Goal: Transaction & Acquisition: Purchase product/service

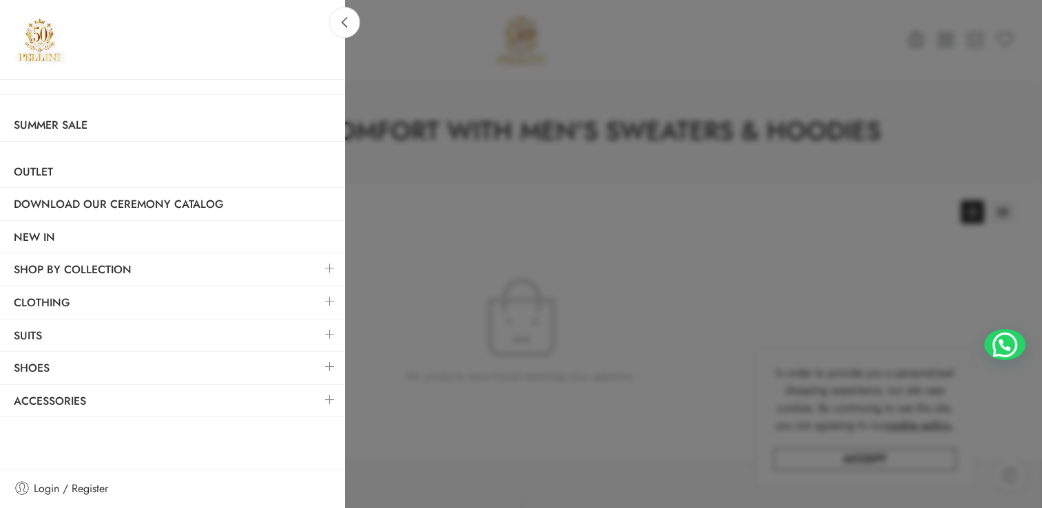
click at [336, 297] on link at bounding box center [330, 302] width 29 height 30
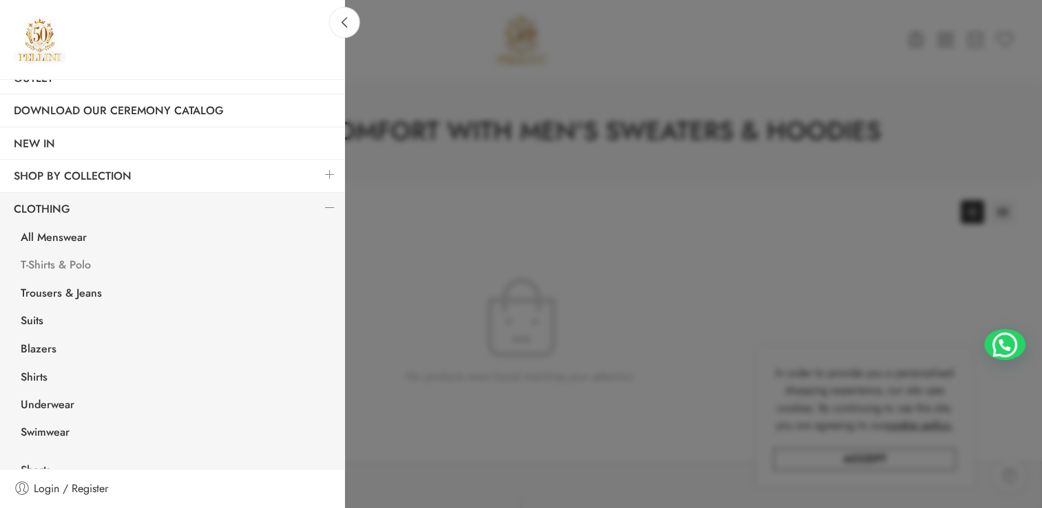
scroll to position [138, 0]
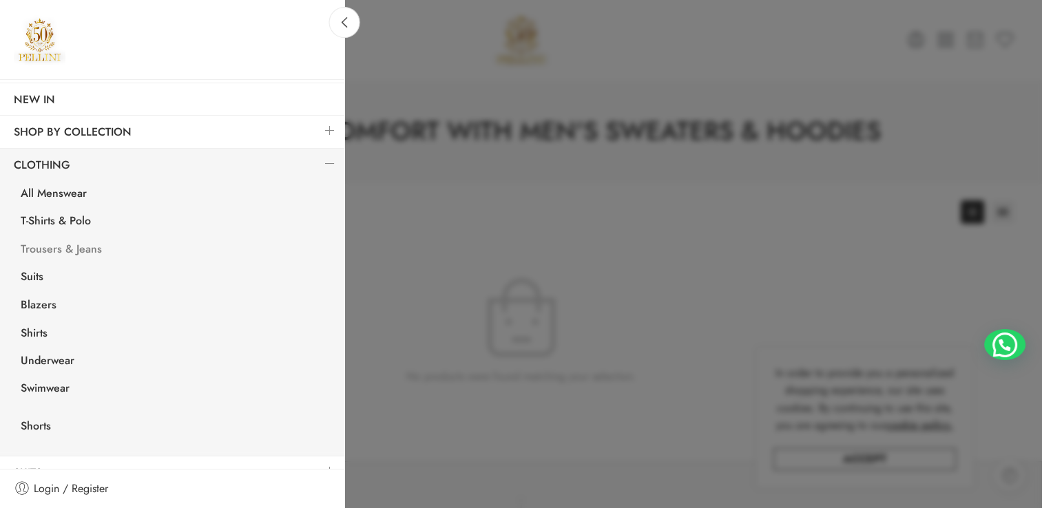
click at [63, 242] on link "Trousers & Jeans" at bounding box center [176, 251] width 338 height 28
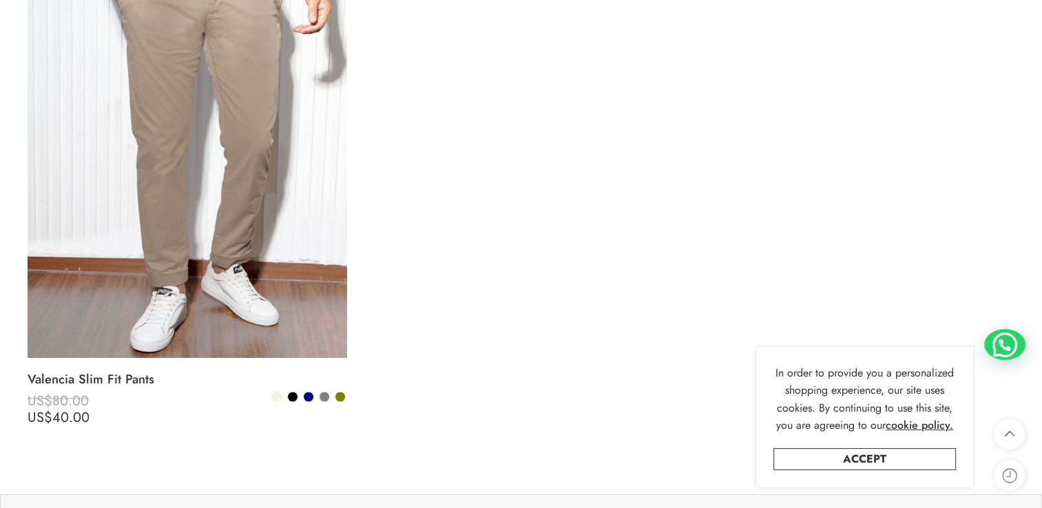
scroll to position [2411, 0]
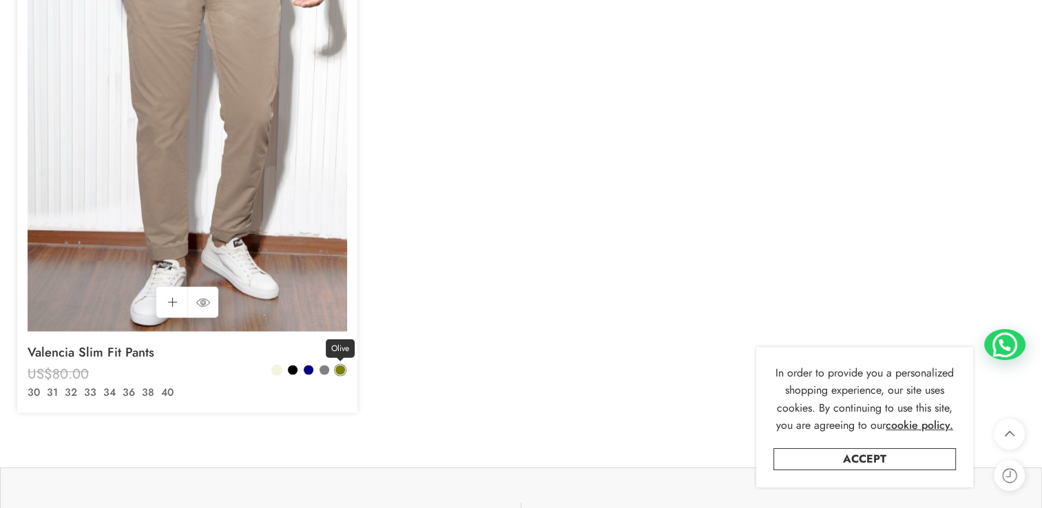
click at [342, 371] on span at bounding box center [340, 370] width 10 height 10
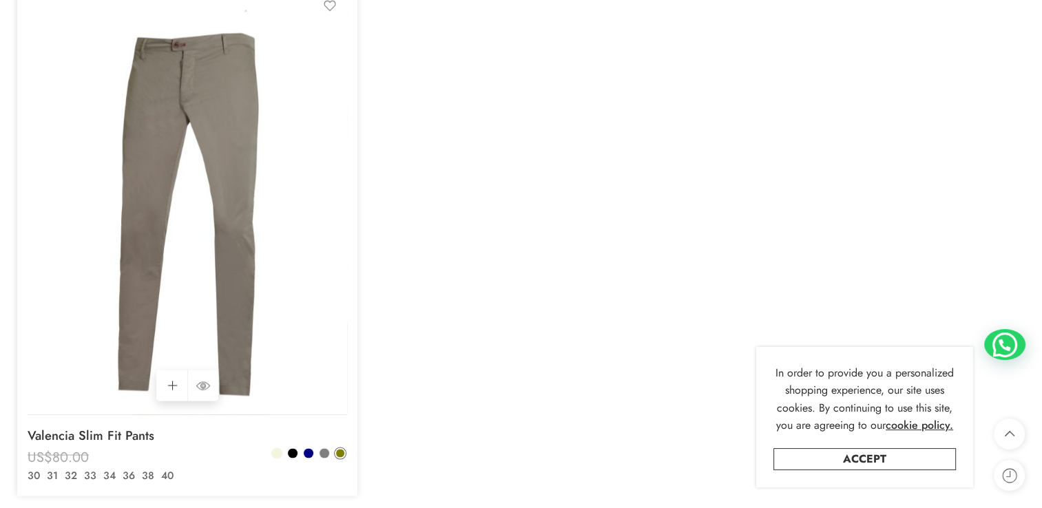
scroll to position [2342, 0]
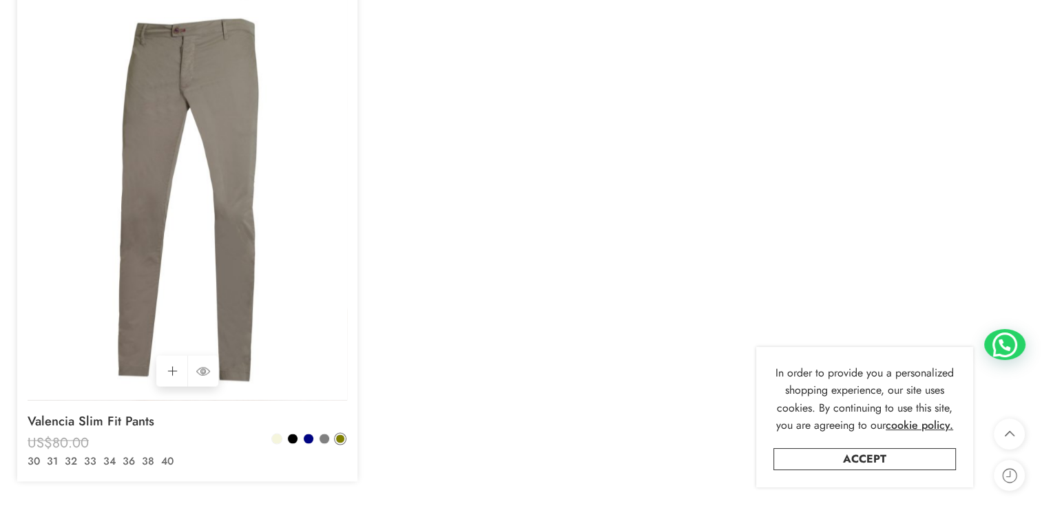
click at [287, 261] on img at bounding box center [188, 187] width 320 height 426
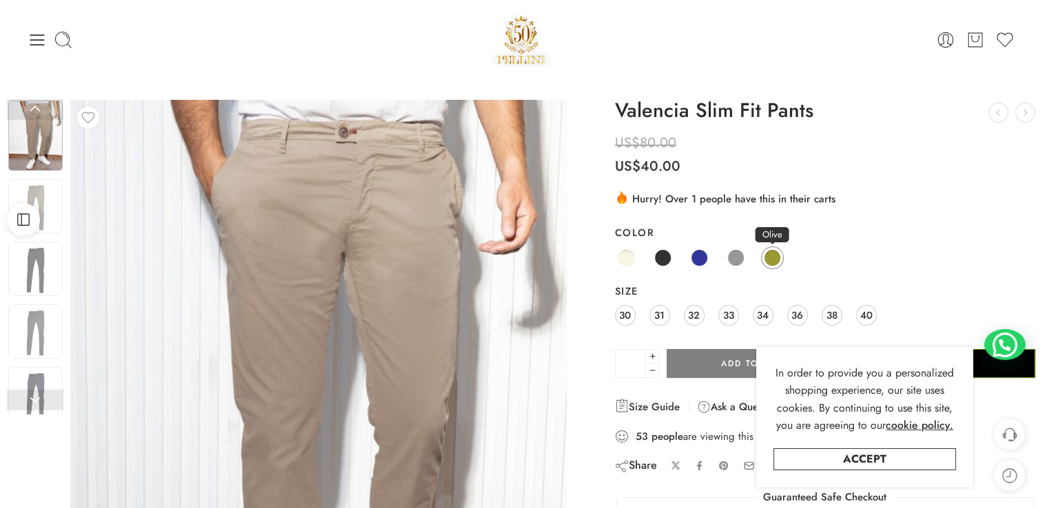
click at [769, 251] on span at bounding box center [772, 257] width 17 height 17
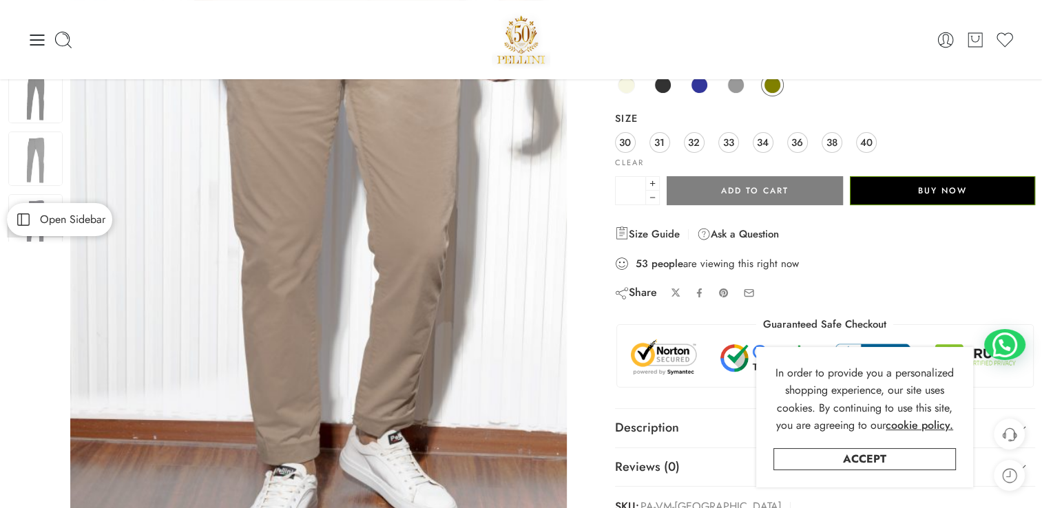
scroll to position [138, 0]
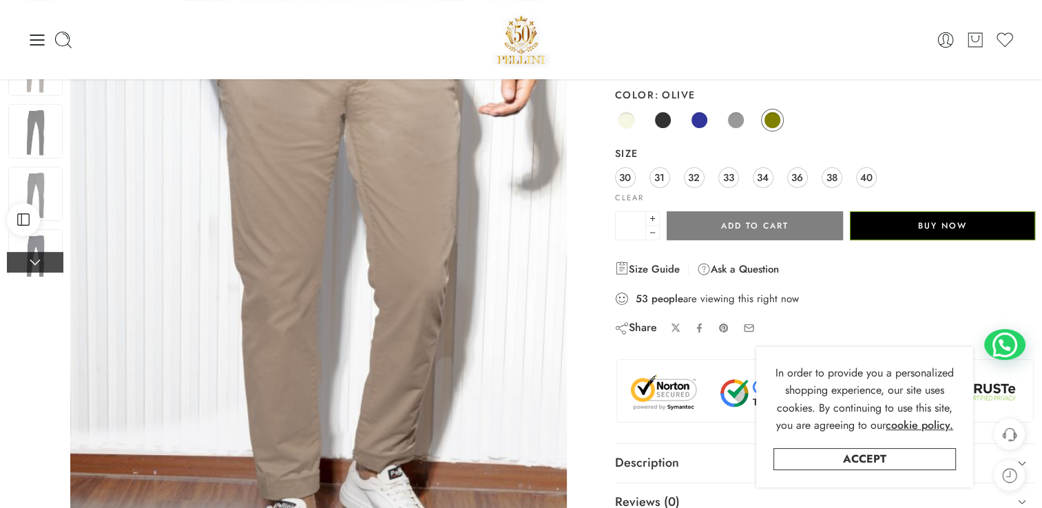
click at [50, 258] on link at bounding box center [35, 262] width 56 height 21
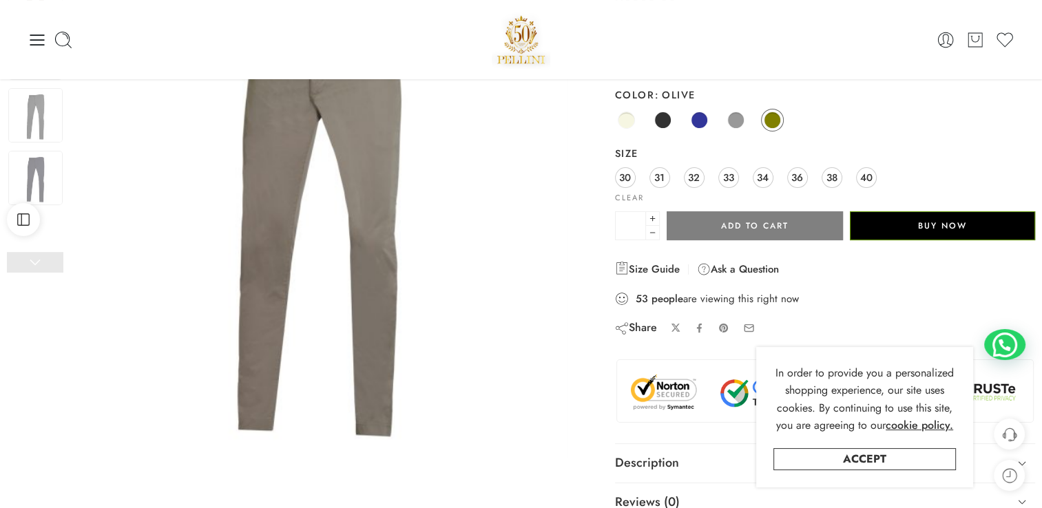
click at [50, 258] on link at bounding box center [35, 262] width 56 height 21
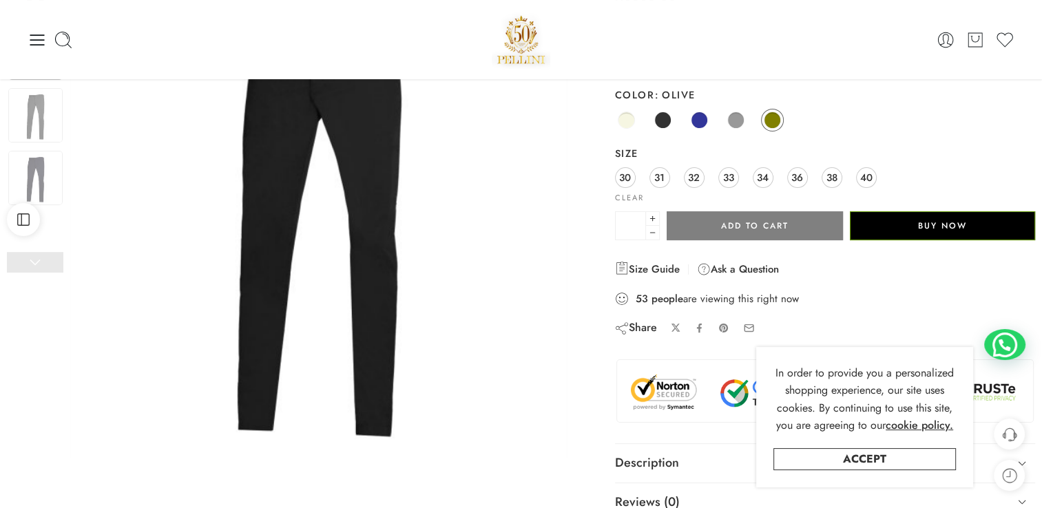
click at [50, 258] on link at bounding box center [35, 262] width 56 height 21
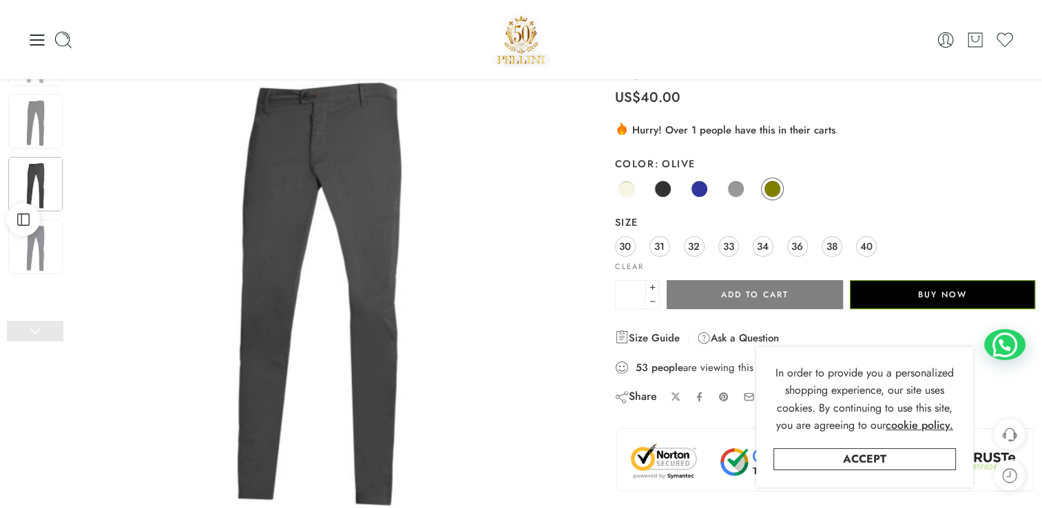
scroll to position [69, 0]
click at [41, 333] on link at bounding box center [35, 331] width 56 height 21
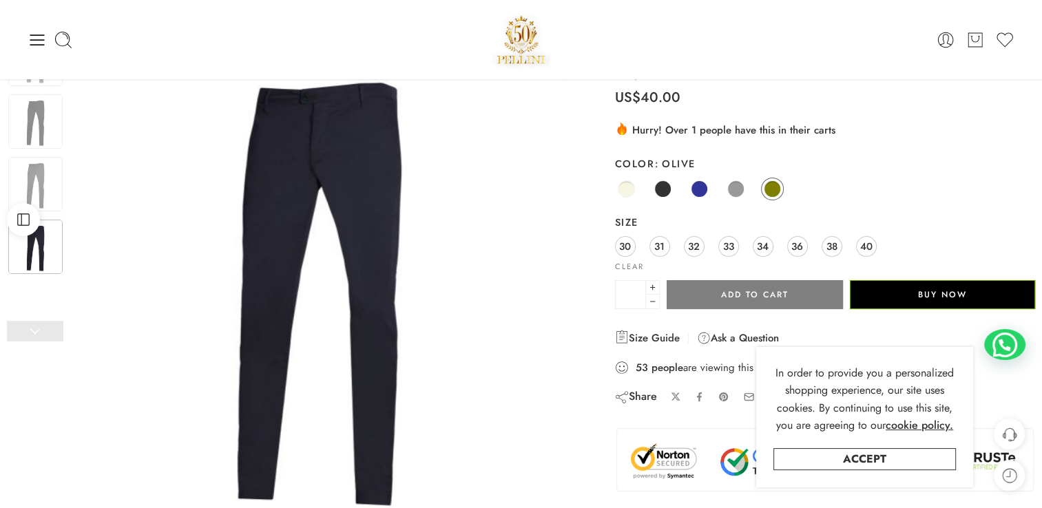
click at [37, 335] on link at bounding box center [35, 331] width 56 height 21
click at [730, 190] on span at bounding box center [735, 188] width 17 height 17
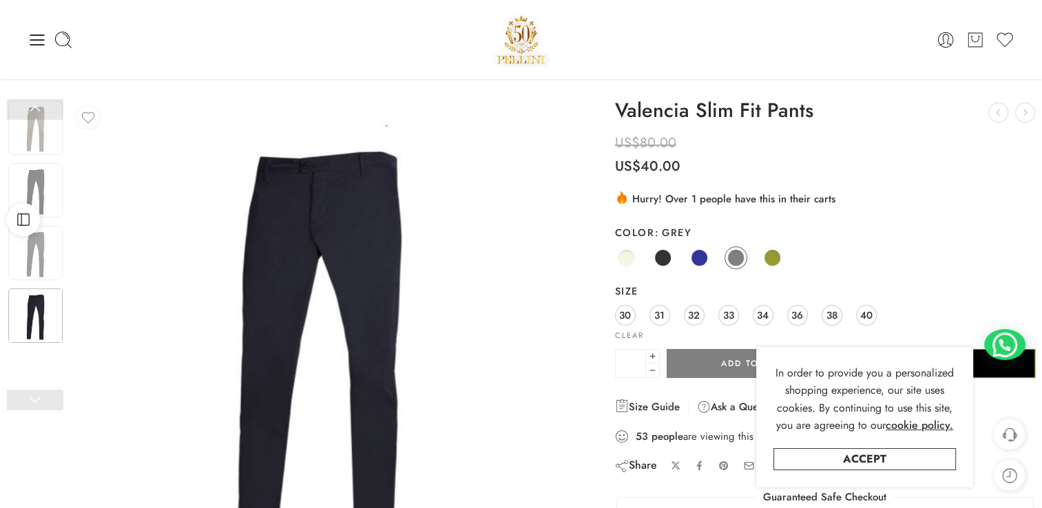
scroll to position [0, 0]
click at [777, 263] on span at bounding box center [772, 257] width 17 height 17
click at [43, 271] on img at bounding box center [35, 253] width 54 height 54
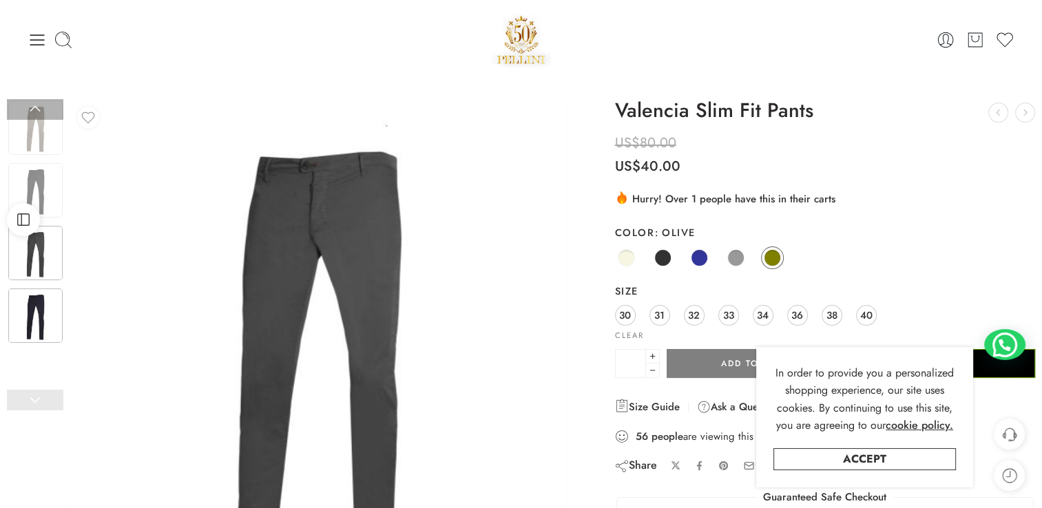
click at [45, 311] on img at bounding box center [35, 316] width 54 height 54
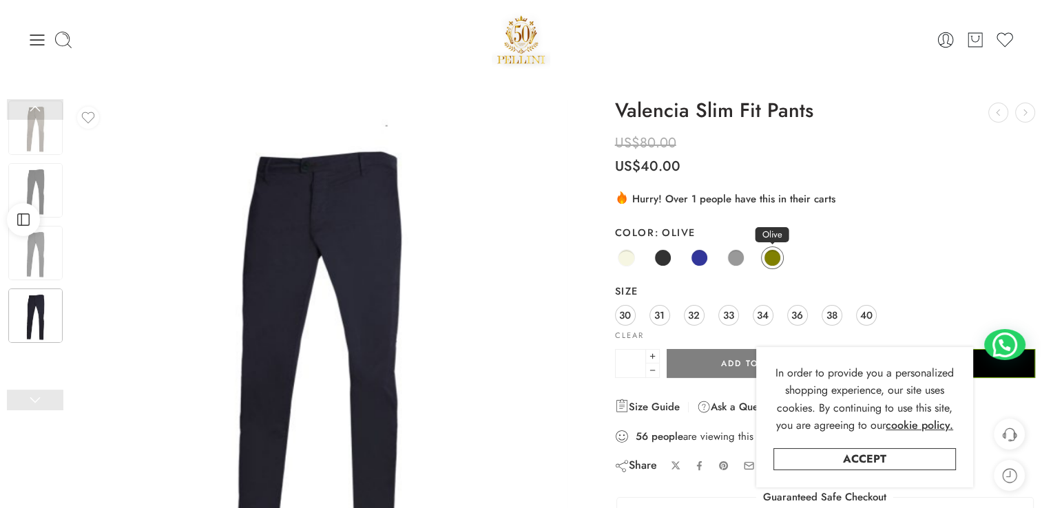
click at [774, 256] on span at bounding box center [772, 257] width 17 height 17
click at [618, 258] on span at bounding box center [626, 257] width 17 height 17
click at [654, 260] on span at bounding box center [662, 257] width 17 height 17
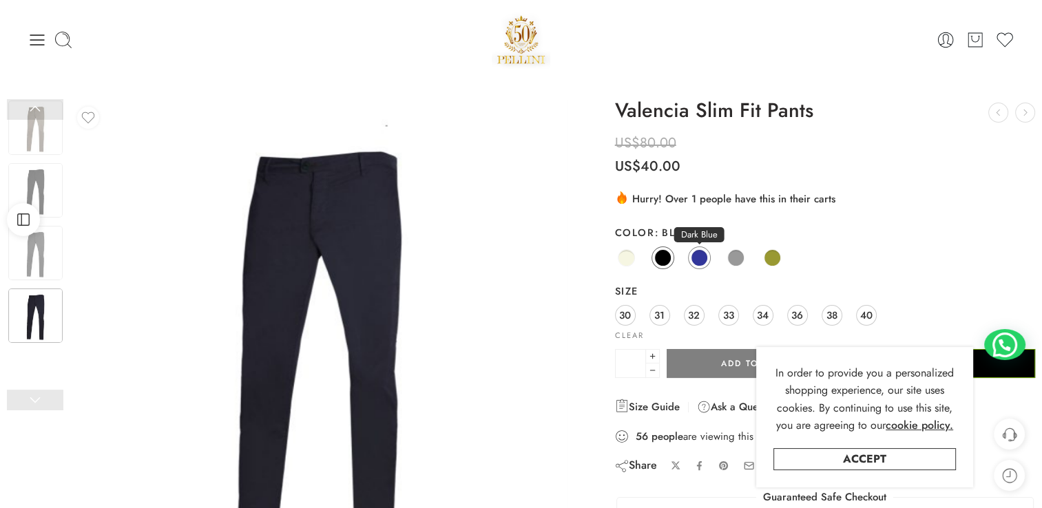
click at [697, 258] on span at bounding box center [699, 257] width 17 height 17
click at [736, 254] on span at bounding box center [735, 257] width 17 height 17
click at [779, 254] on link "Olive" at bounding box center [772, 258] width 23 height 23
click at [56, 260] on img at bounding box center [35, 253] width 54 height 54
click at [46, 148] on img at bounding box center [35, 128] width 54 height 54
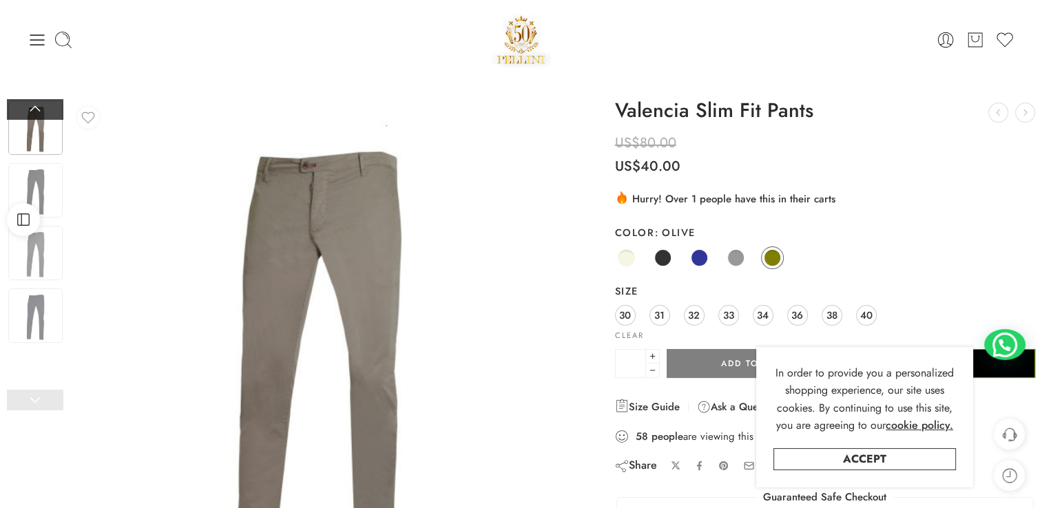
click at [39, 101] on link at bounding box center [35, 109] width 56 height 21
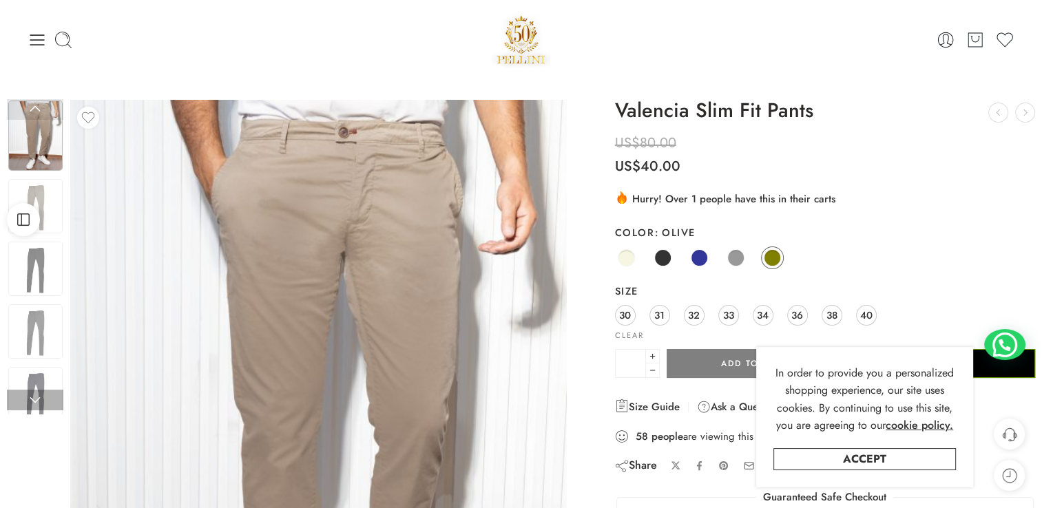
click at [39, 101] on link at bounding box center [35, 109] width 56 height 21
click at [47, 192] on img at bounding box center [35, 206] width 54 height 54
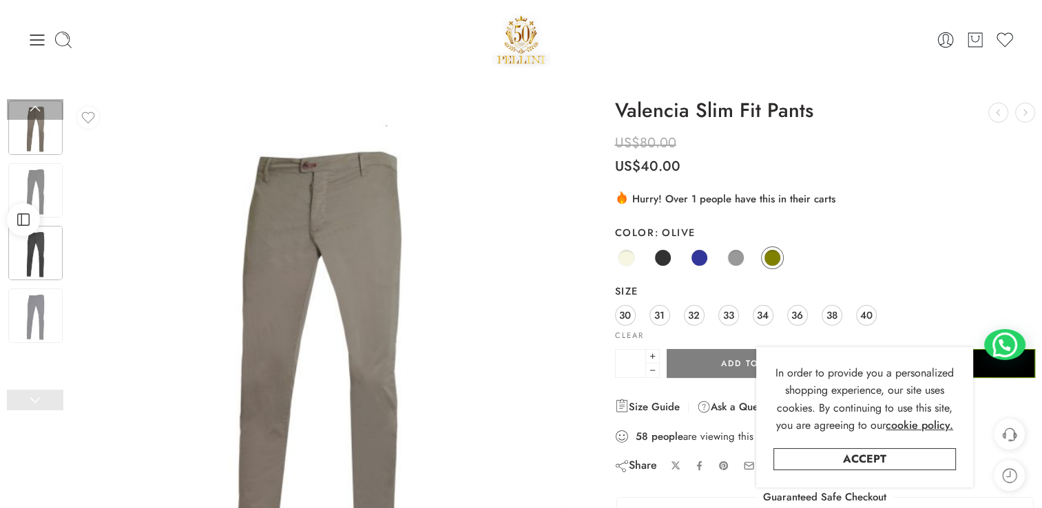
click at [36, 248] on img at bounding box center [35, 253] width 54 height 54
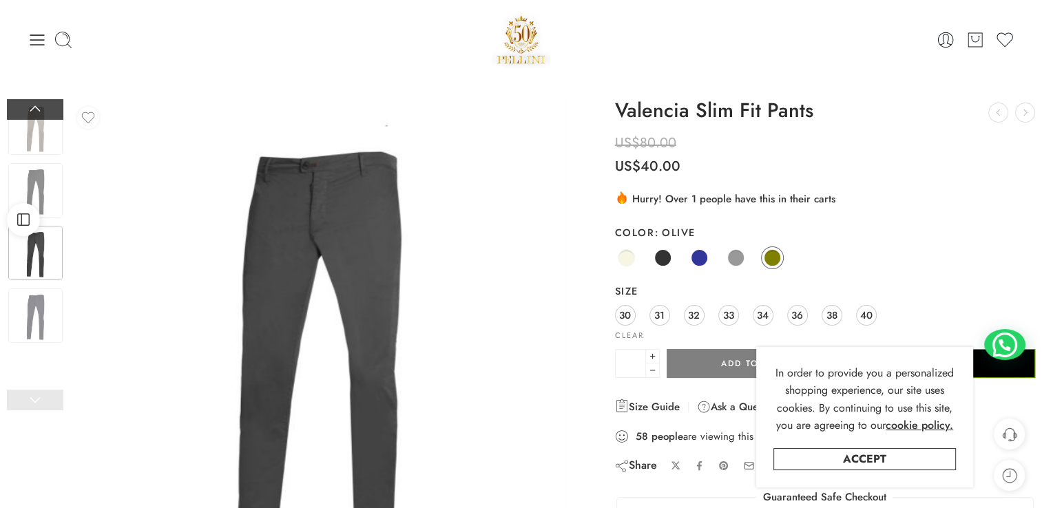
click at [42, 104] on link at bounding box center [35, 109] width 56 height 21
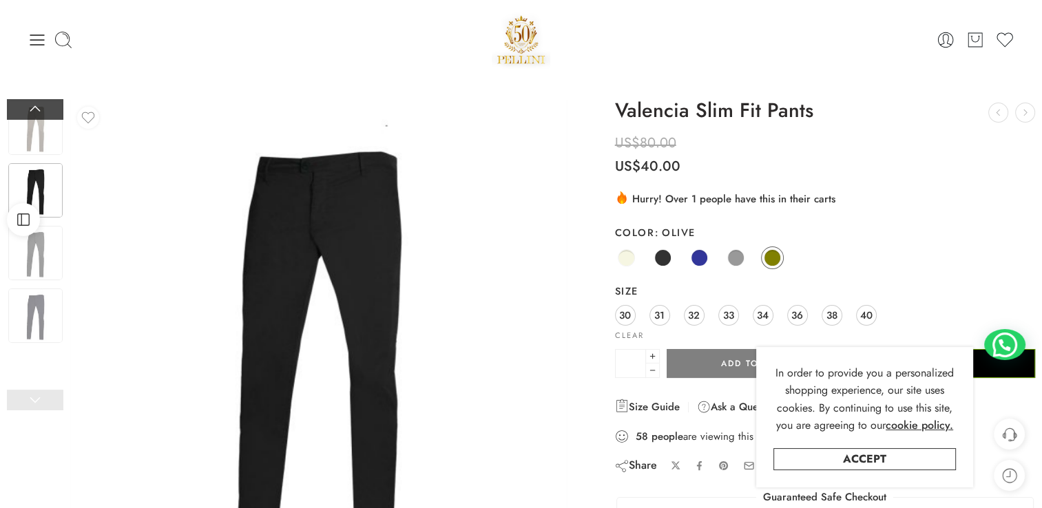
click at [42, 104] on link at bounding box center [35, 109] width 56 height 21
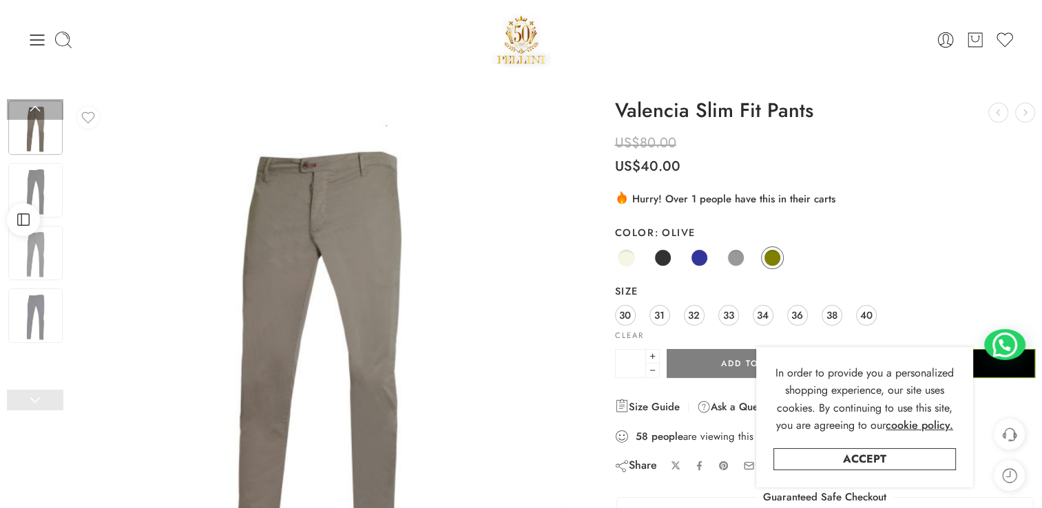
click at [49, 134] on img at bounding box center [35, 128] width 54 height 54
click at [774, 255] on span at bounding box center [772, 257] width 17 height 17
click at [885, 461] on link "Accept" at bounding box center [865, 459] width 183 height 22
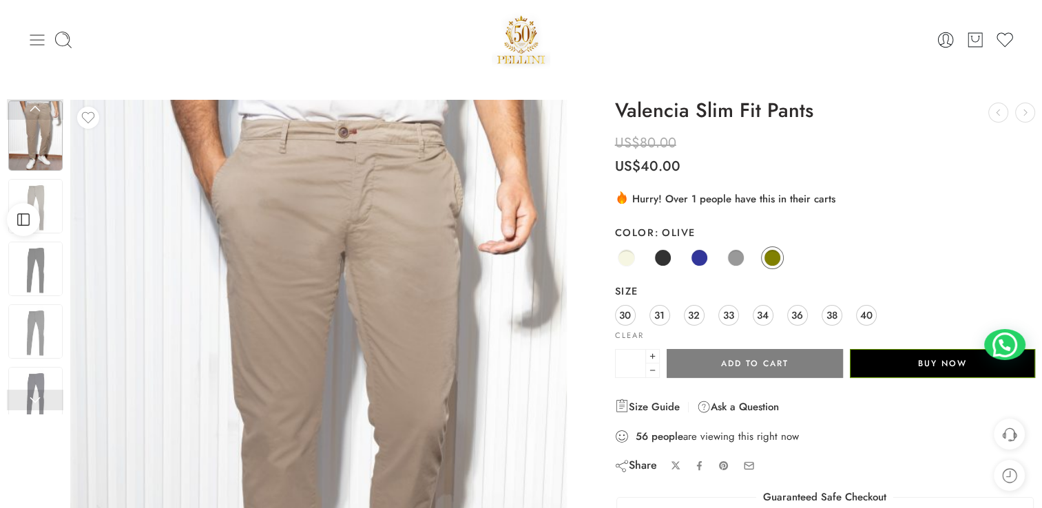
click at [39, 43] on icon at bounding box center [37, 39] width 19 height 19
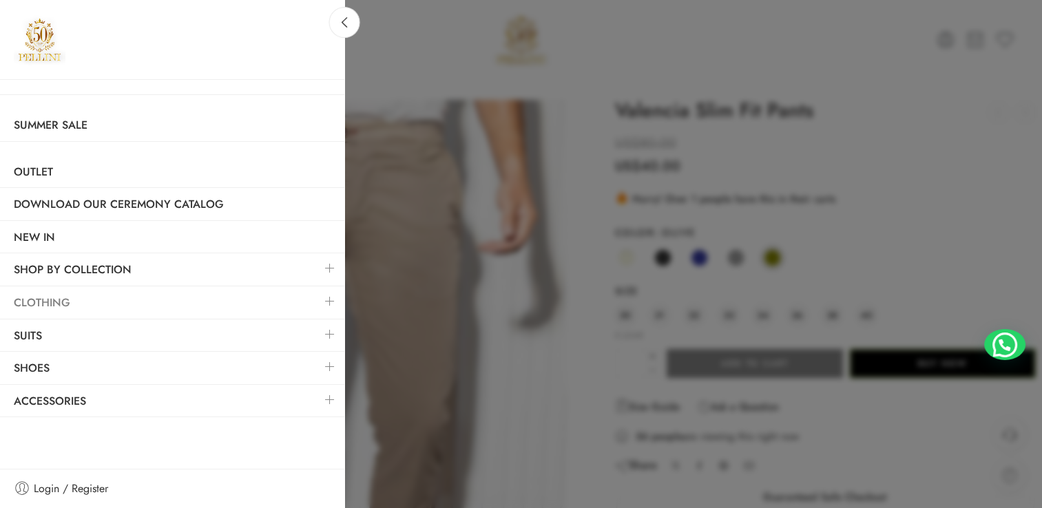
click at [209, 308] on link "Clothing" at bounding box center [172, 303] width 344 height 32
click at [330, 300] on link at bounding box center [330, 302] width 29 height 30
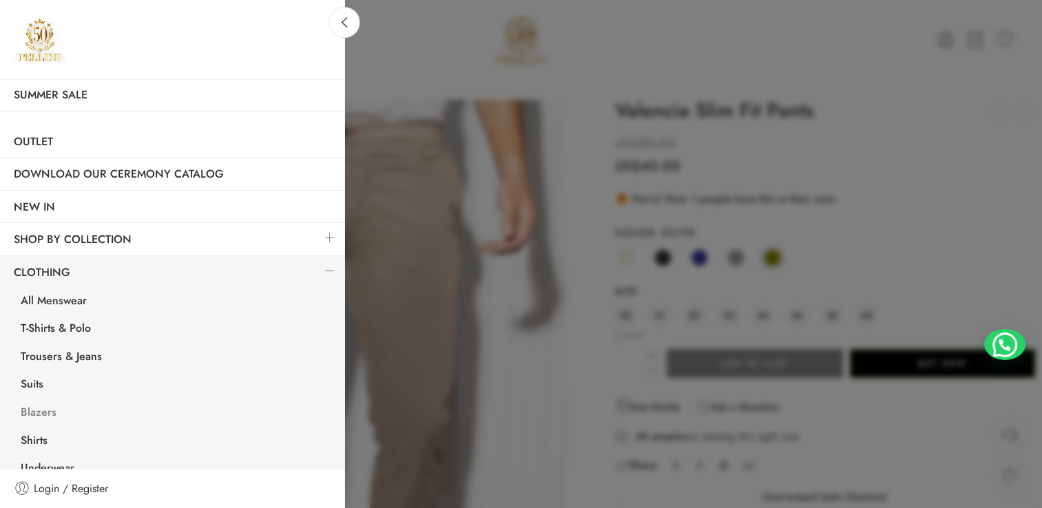
scroll to position [138, 0]
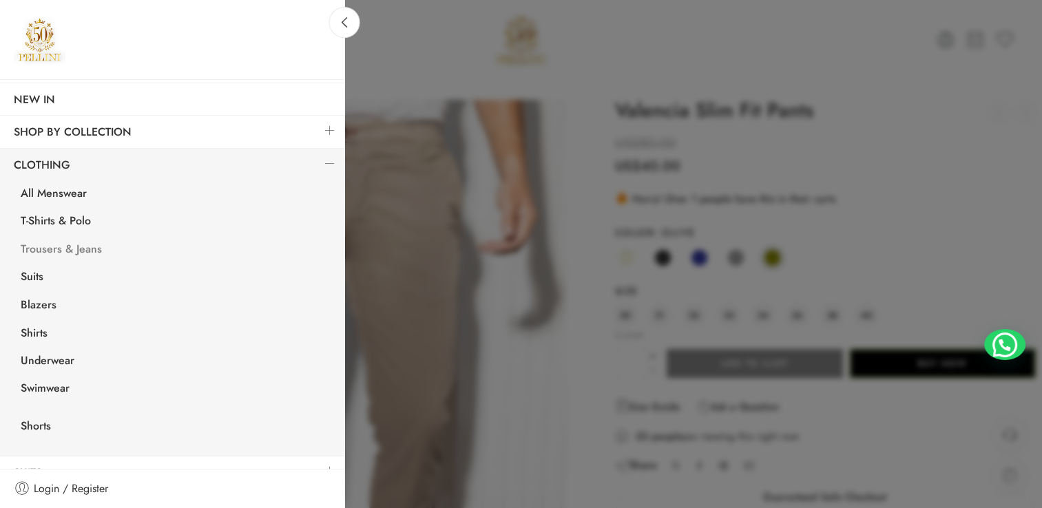
click at [39, 245] on link "Trousers & Jeans" at bounding box center [176, 251] width 338 height 28
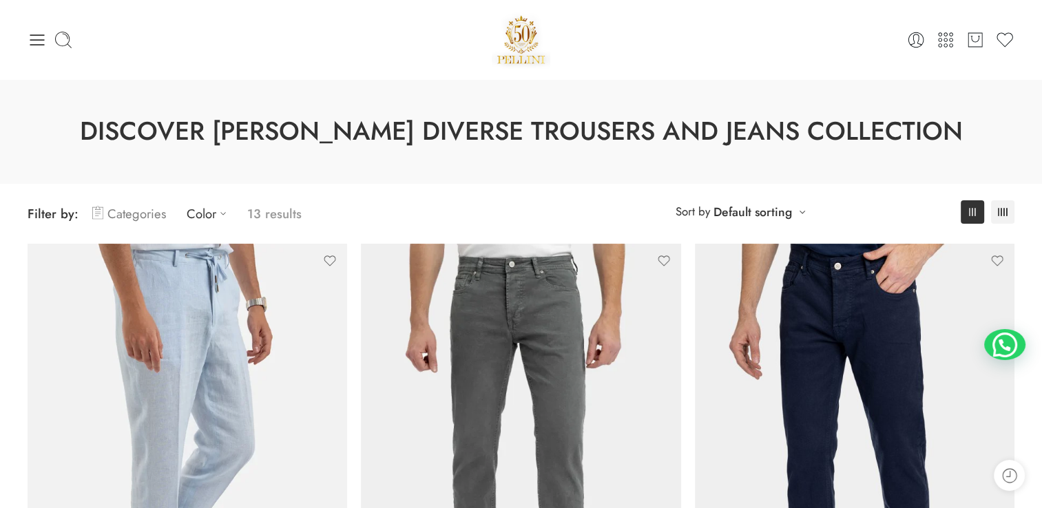
click at [157, 209] on link "Categories" at bounding box center [129, 214] width 74 height 32
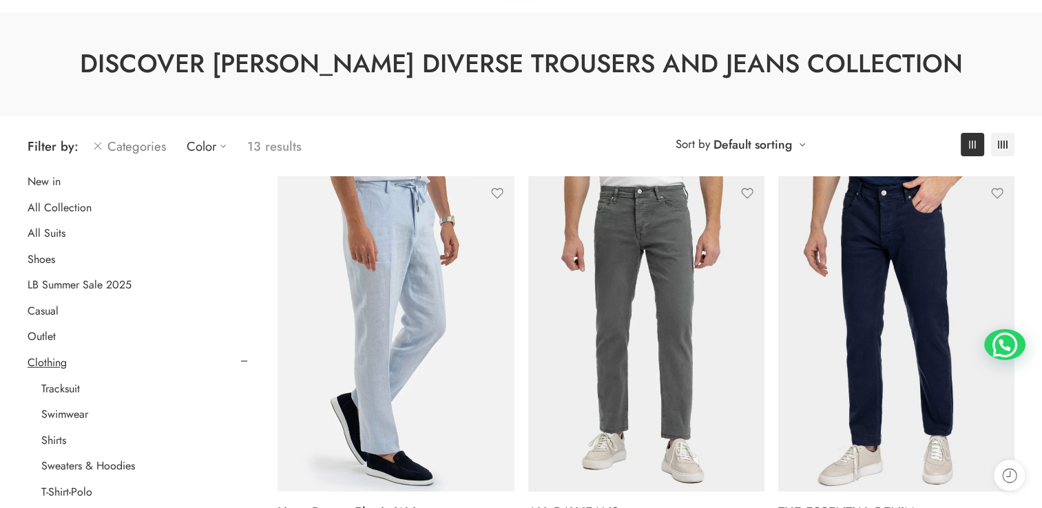
scroll to position [69, 0]
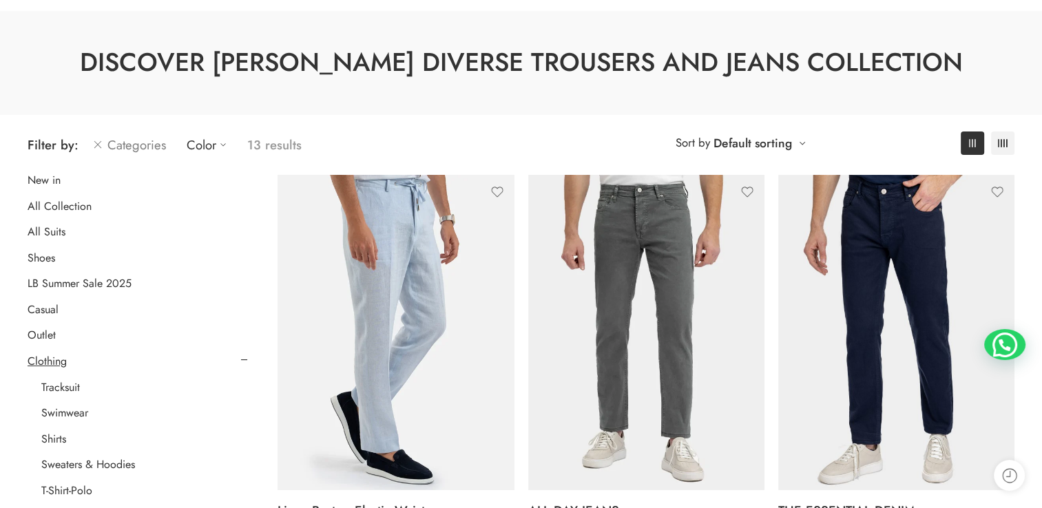
click at [149, 144] on link "Categories" at bounding box center [129, 145] width 74 height 32
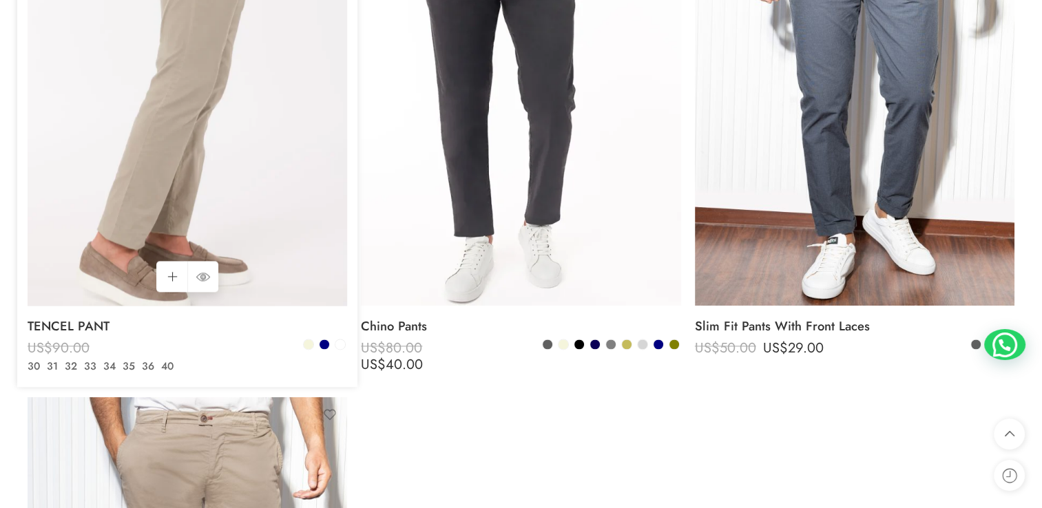
scroll to position [1929, 0]
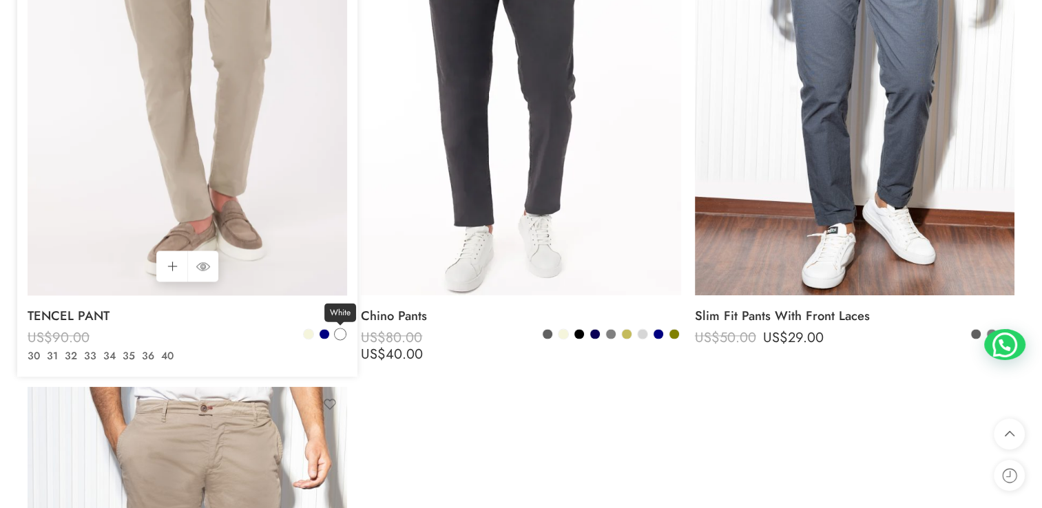
click at [340, 332] on span at bounding box center [340, 334] width 10 height 10
click at [322, 333] on span at bounding box center [325, 334] width 10 height 10
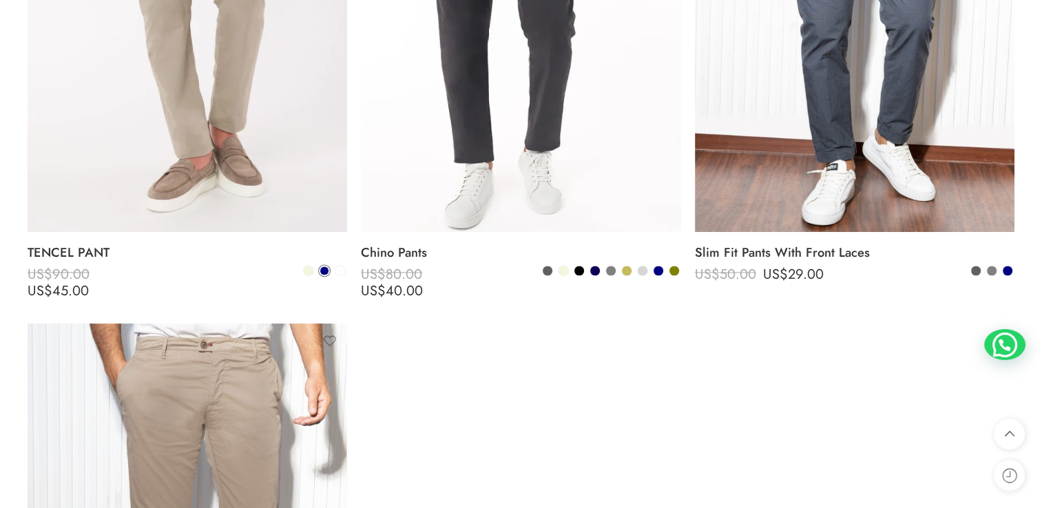
scroll to position [1998, 0]
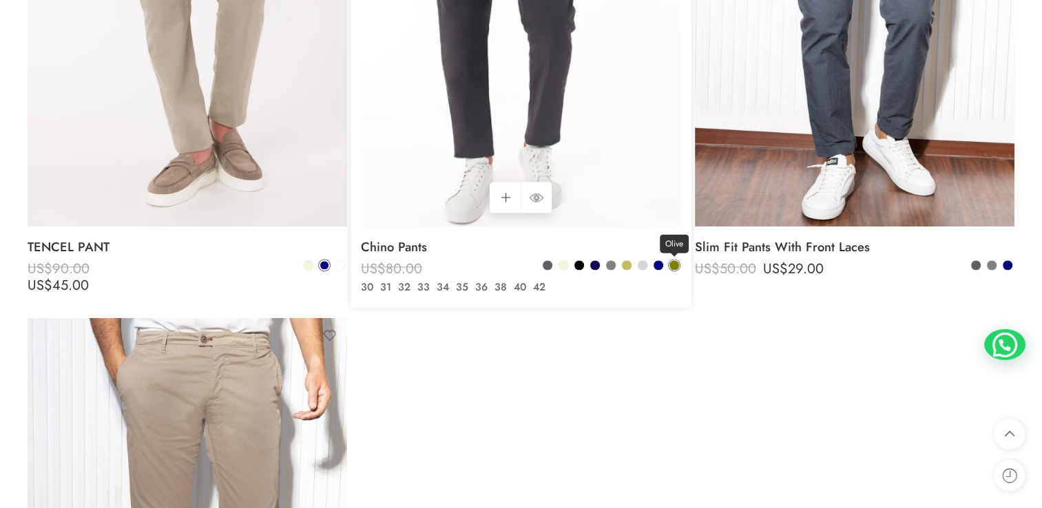
click at [675, 263] on span at bounding box center [675, 265] width 10 height 10
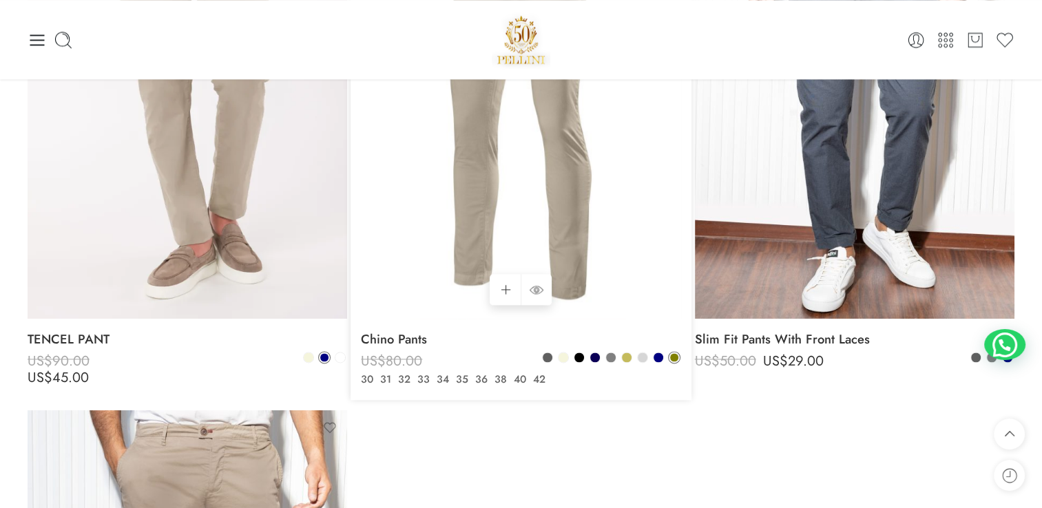
scroll to position [1860, 0]
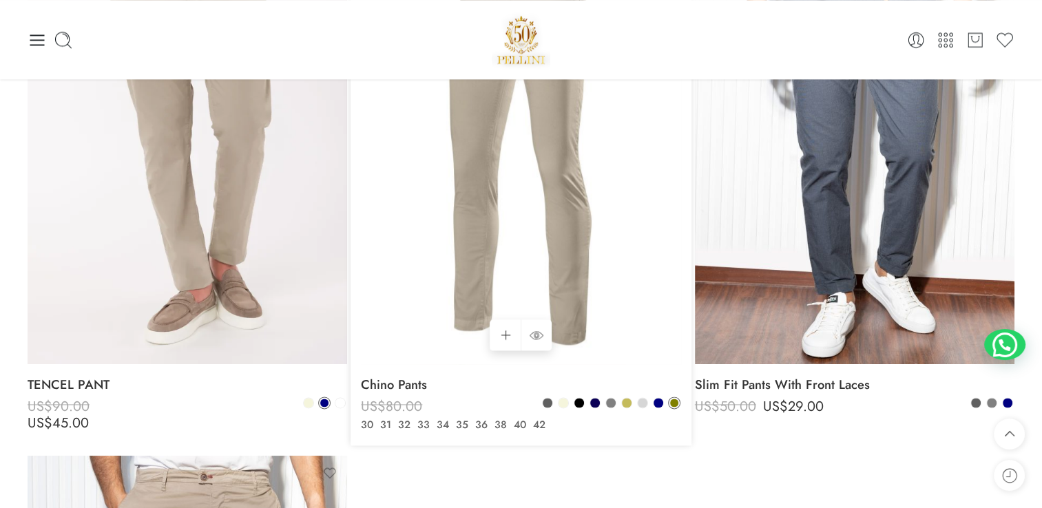
click at [577, 268] on img at bounding box center [521, 151] width 320 height 426
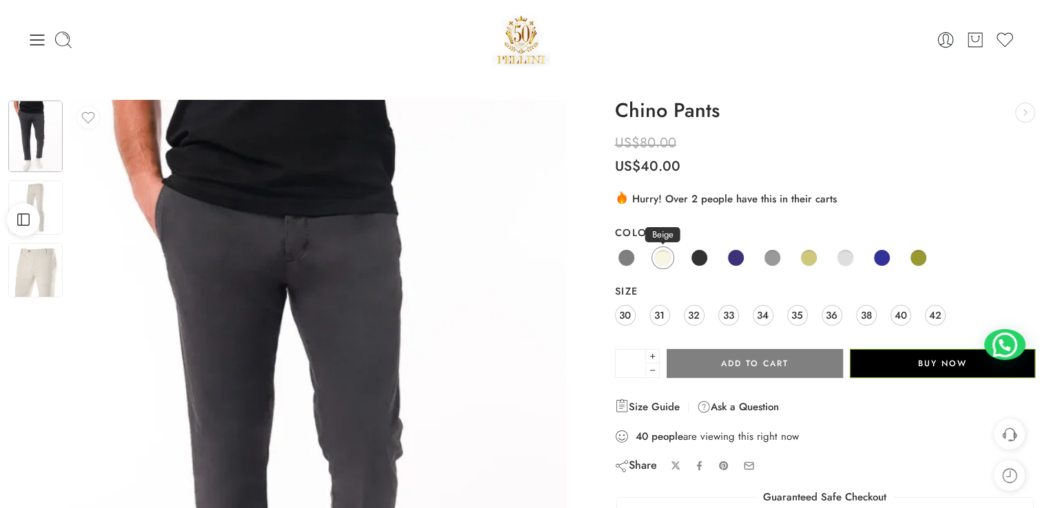
click at [659, 258] on span at bounding box center [662, 257] width 17 height 17
click at [48, 192] on img at bounding box center [35, 207] width 54 height 54
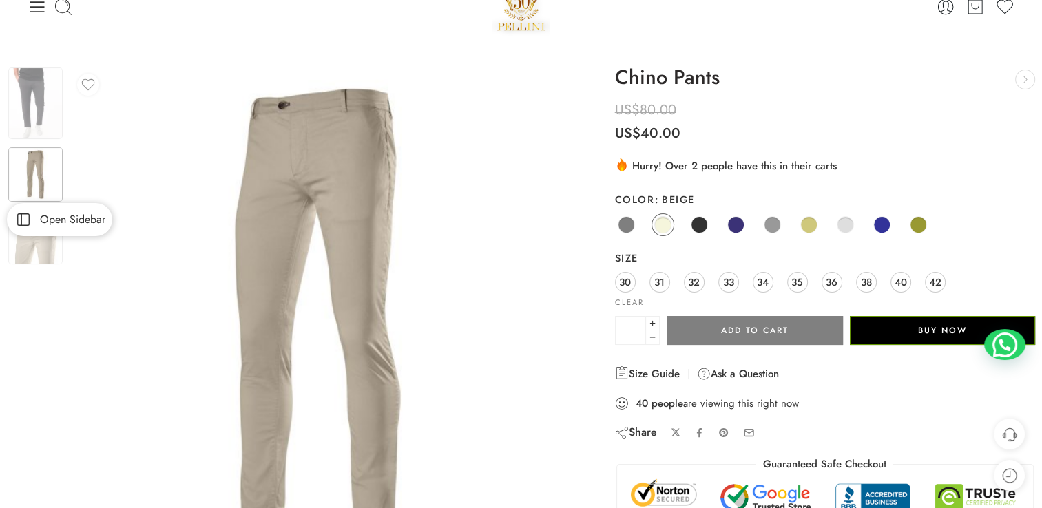
scroll to position [69, 0]
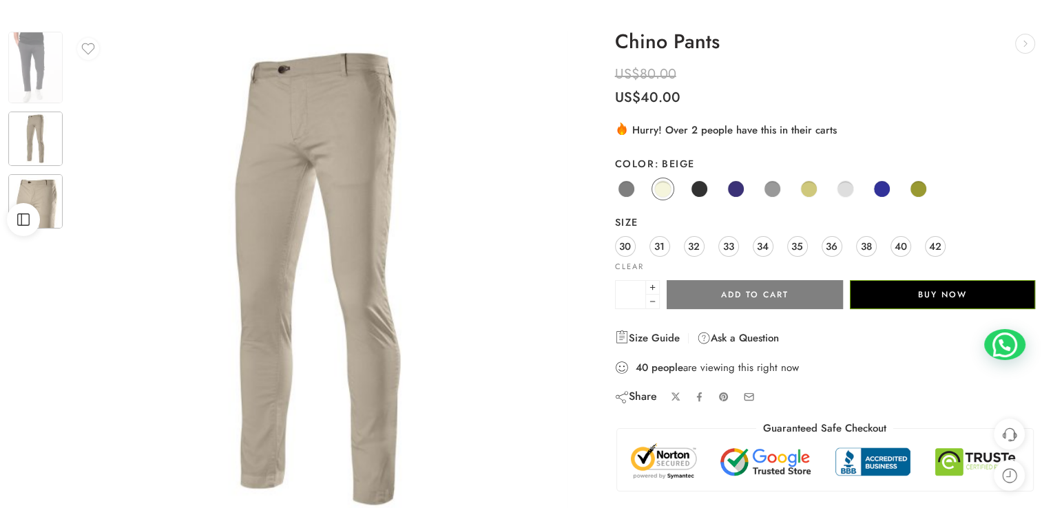
click at [43, 190] on img at bounding box center [35, 201] width 54 height 54
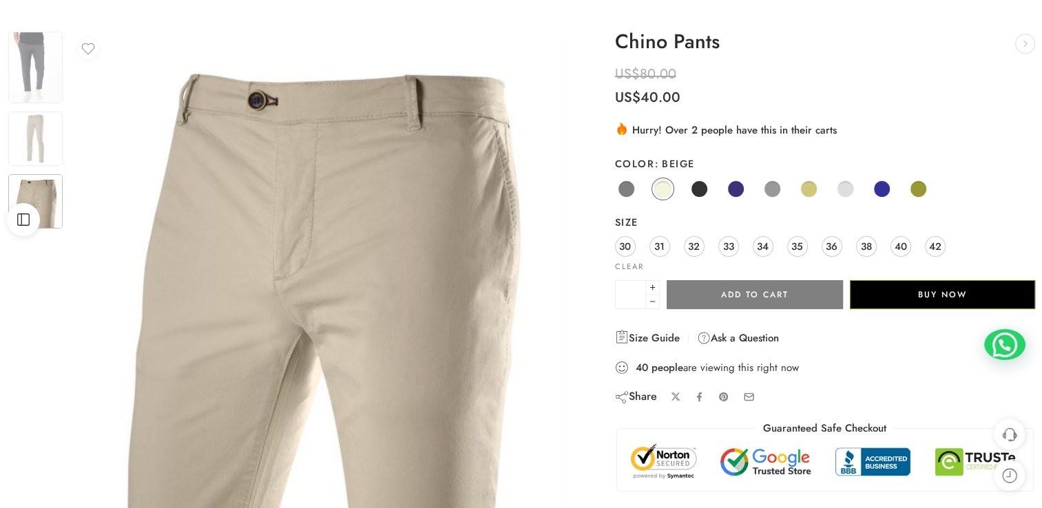
scroll to position [0, 0]
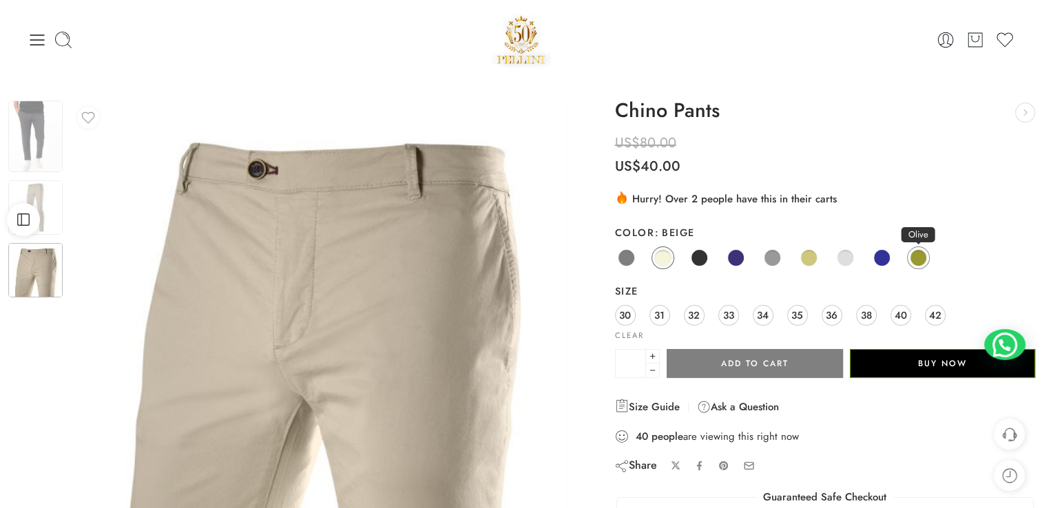
click at [915, 256] on span at bounding box center [918, 257] width 17 height 17
click at [38, 214] on span "Open Sidebar" at bounding box center [69, 219] width 72 height 11
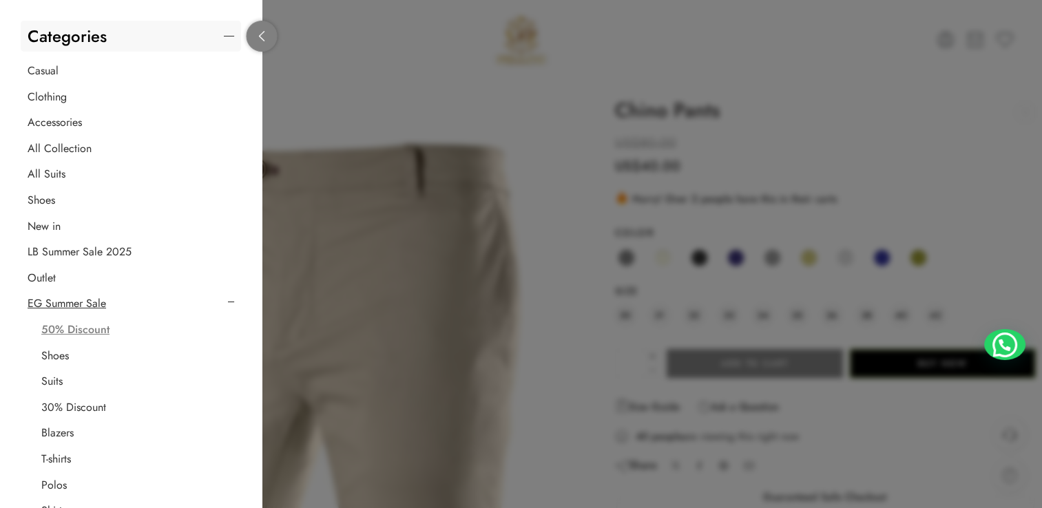
click at [260, 32] on icon at bounding box center [262, 36] width 10 height 10
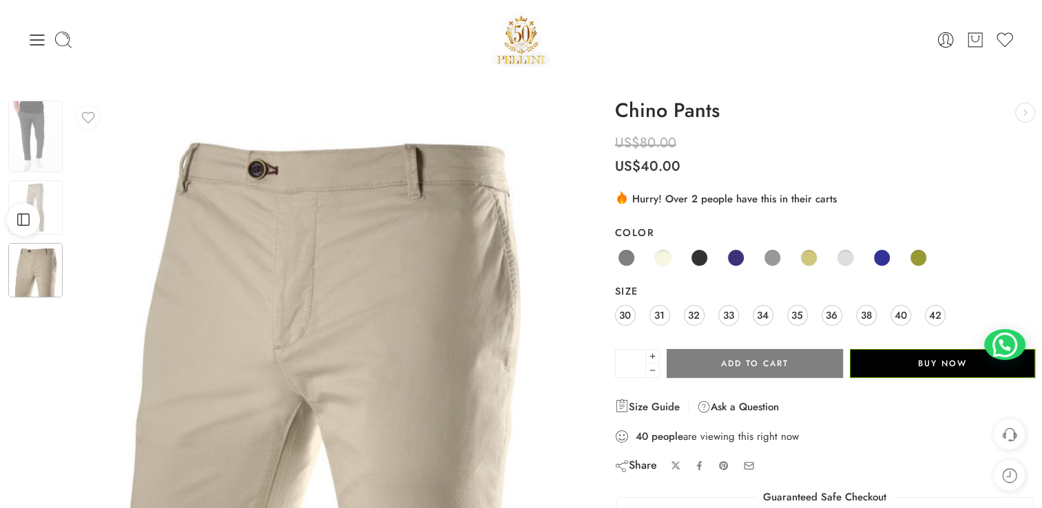
click at [45, 318] on div at bounding box center [35, 220] width 56 height 242
click at [32, 282] on img at bounding box center [35, 270] width 54 height 54
click at [697, 312] on span "32" at bounding box center [694, 315] width 12 height 19
click at [727, 310] on span "33" at bounding box center [728, 315] width 11 height 19
click at [780, 313] on div "30 31 32 33 34 35 36 38 40 42" at bounding box center [825, 316] width 420 height 25
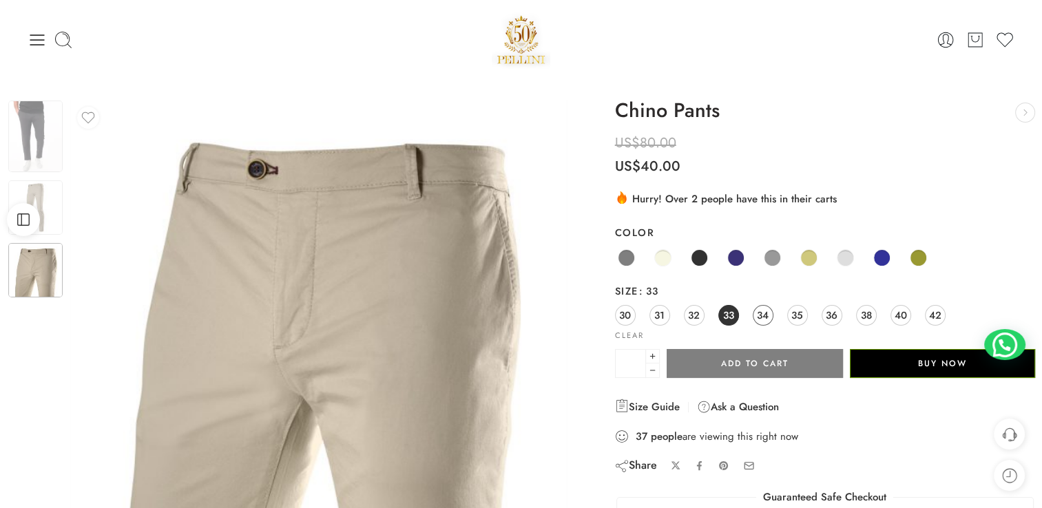
click at [763, 316] on span "34" at bounding box center [763, 315] width 12 height 19
click at [910, 259] on span at bounding box center [918, 257] width 17 height 17
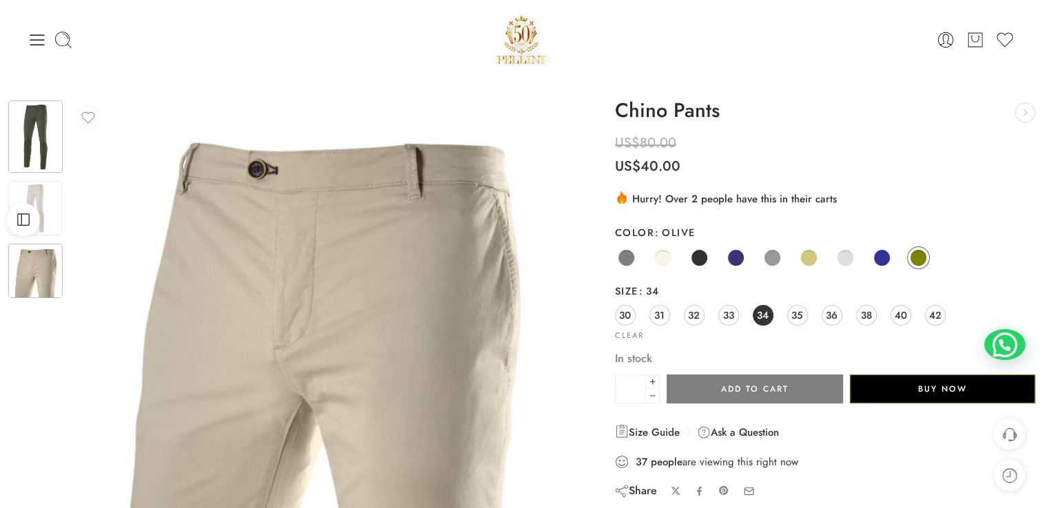
click at [37, 138] on img at bounding box center [35, 137] width 54 height 72
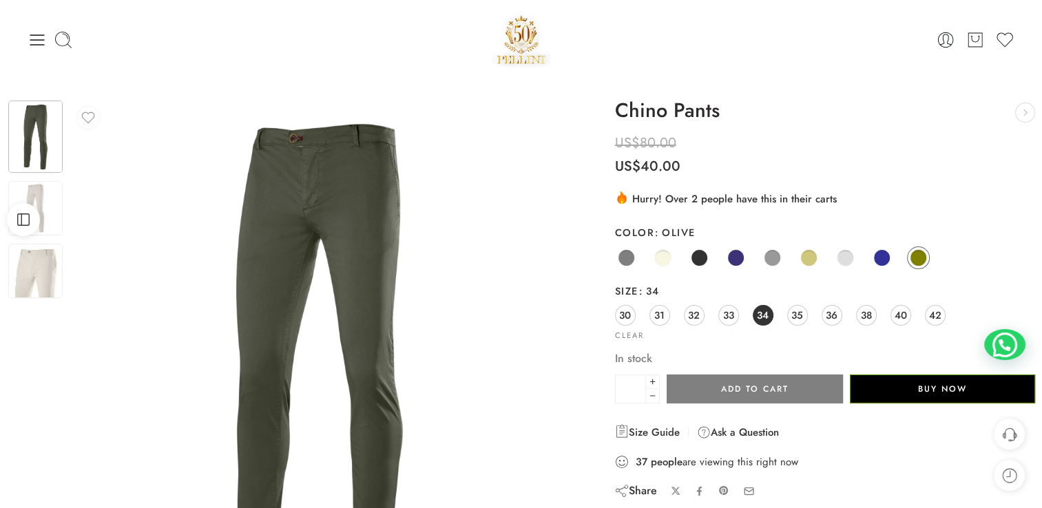
click at [284, 233] on img at bounding box center [318, 348] width 497 height 497
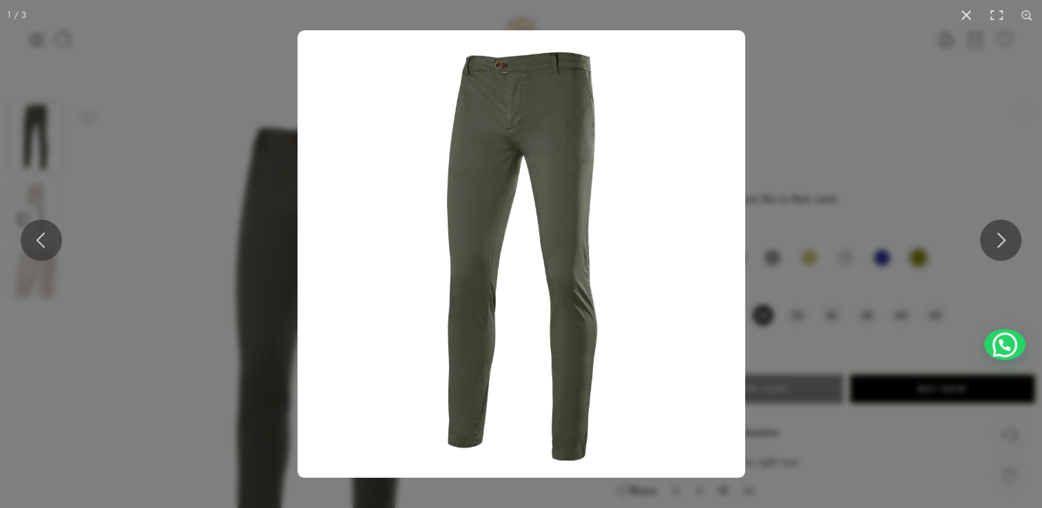
click at [498, 172] on img at bounding box center [522, 254] width 448 height 448
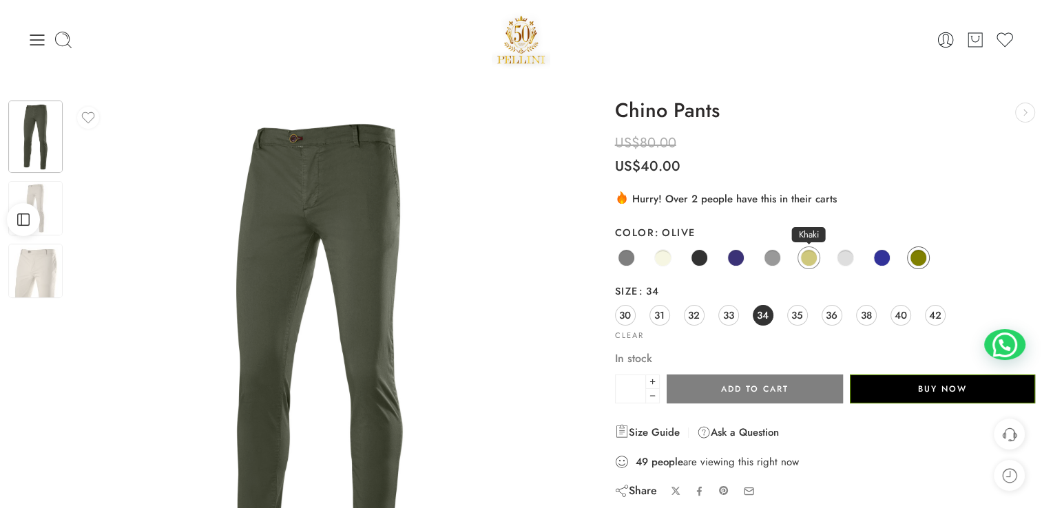
click at [814, 256] on span at bounding box center [808, 257] width 17 height 17
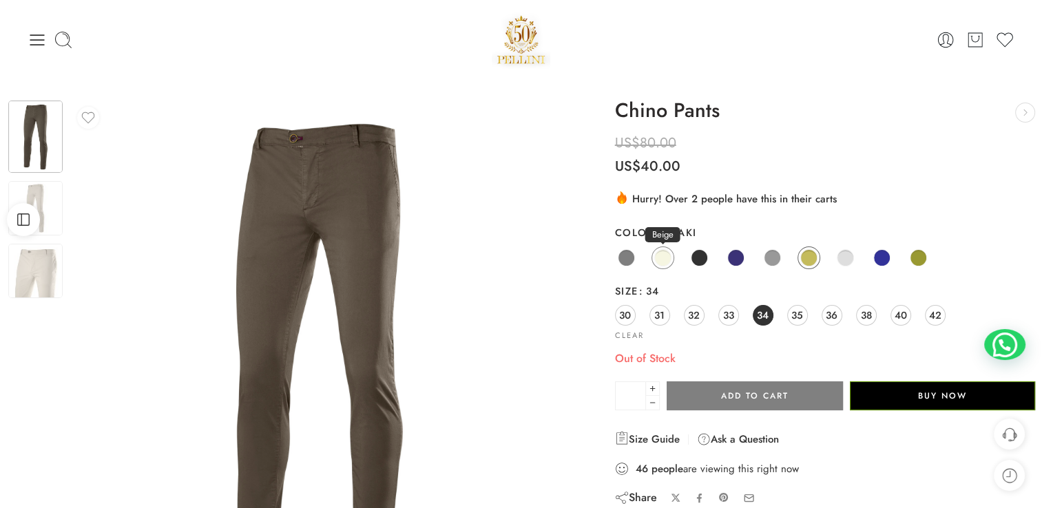
click at [661, 255] on span at bounding box center [662, 257] width 17 height 17
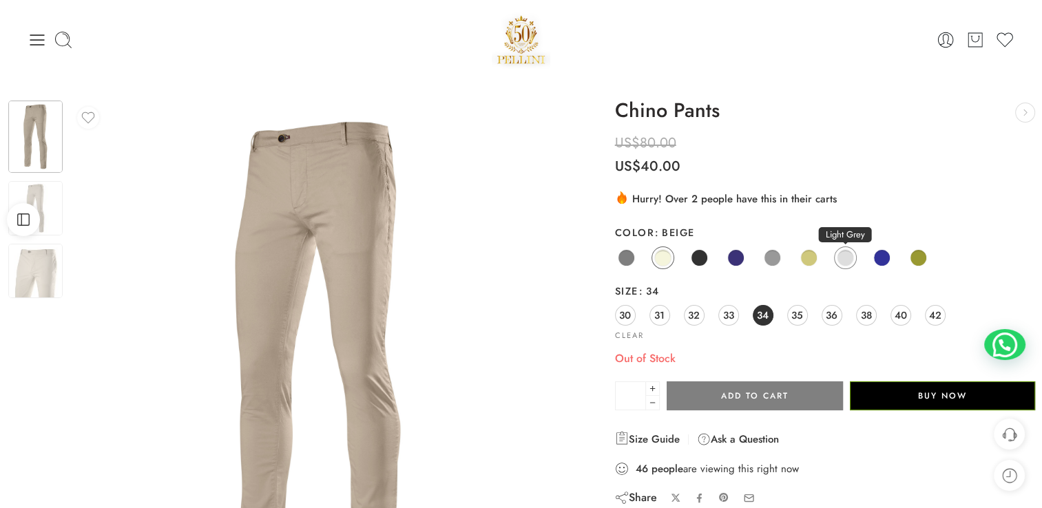
click at [851, 257] on span at bounding box center [845, 257] width 17 height 17
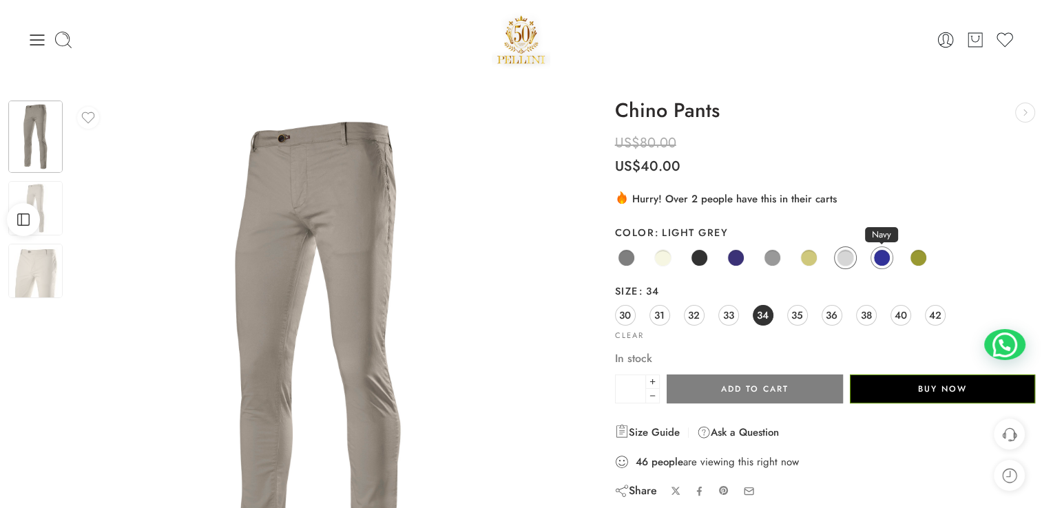
click at [881, 252] on span at bounding box center [881, 257] width 17 height 17
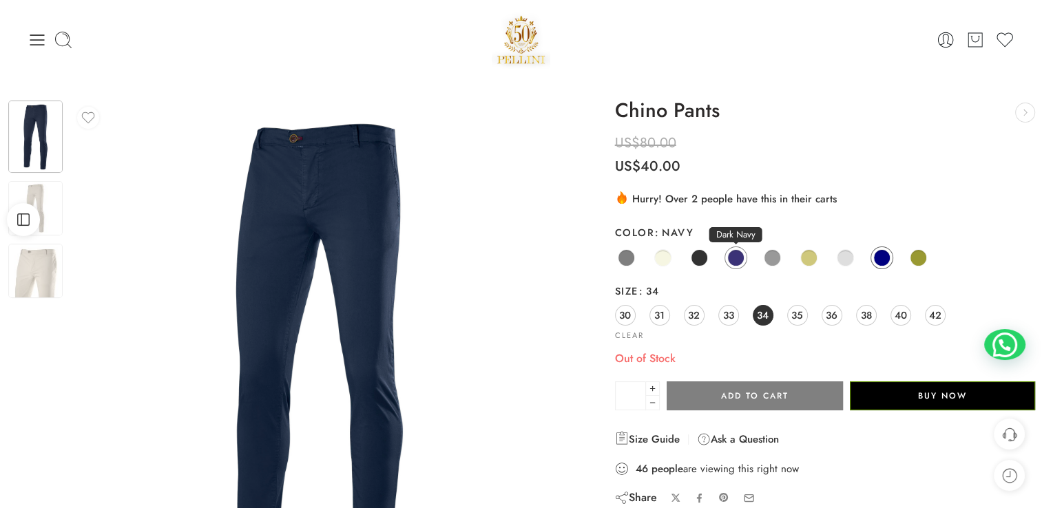
click at [734, 260] on span at bounding box center [735, 257] width 17 height 17
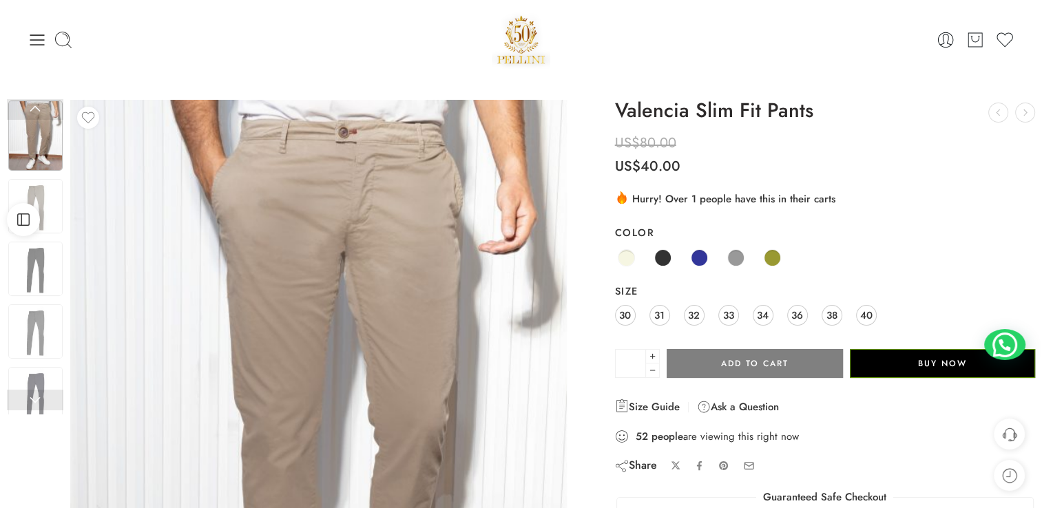
drag, startPoint x: 764, startPoint y: 315, endPoint x: 773, endPoint y: 297, distance: 20.0
click at [764, 315] on span "34" at bounding box center [763, 315] width 12 height 19
click at [773, 255] on span at bounding box center [772, 257] width 17 height 17
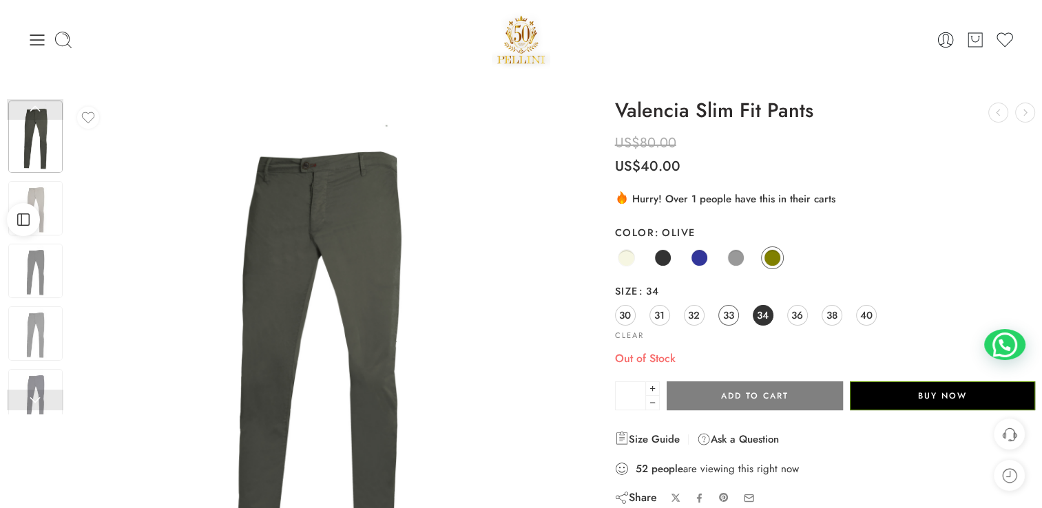
click at [725, 318] on span "33" at bounding box center [728, 315] width 11 height 19
click at [705, 318] on div "30 31 32 33 34 36 38 40" at bounding box center [825, 316] width 420 height 25
click at [690, 313] on span "32" at bounding box center [694, 315] width 12 height 19
click at [820, 313] on div "30 31 32 33 34 36 38 40" at bounding box center [825, 316] width 420 height 25
click at [800, 316] on span "36" at bounding box center [798, 315] width 12 height 19
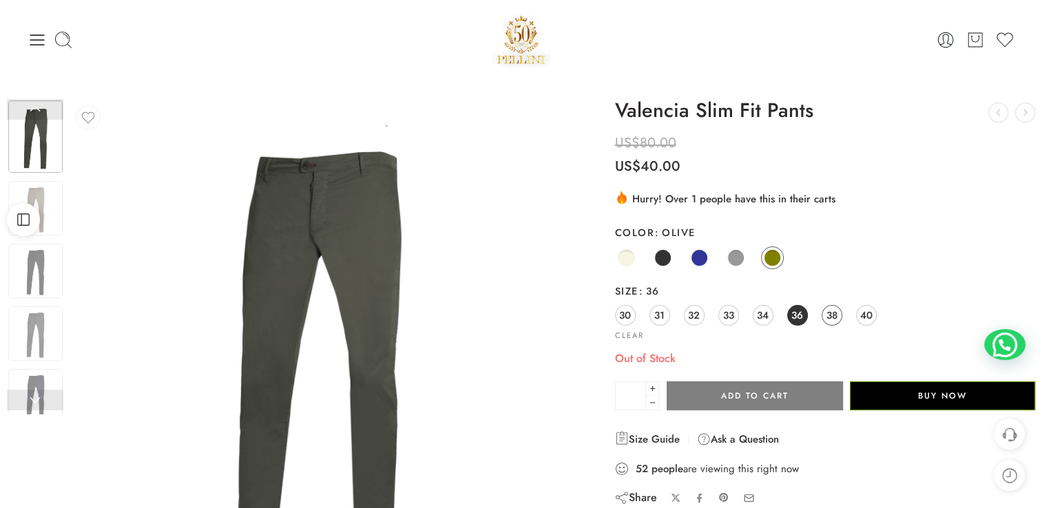
click at [830, 314] on span "38" at bounding box center [832, 315] width 11 height 19
click at [625, 313] on span "30" at bounding box center [625, 315] width 12 height 19
click at [664, 313] on span "31" at bounding box center [659, 315] width 10 height 19
click at [686, 313] on link "32" at bounding box center [694, 315] width 21 height 21
click at [716, 313] on div "30 31 32 33 34 36 38 40" at bounding box center [825, 316] width 420 height 25
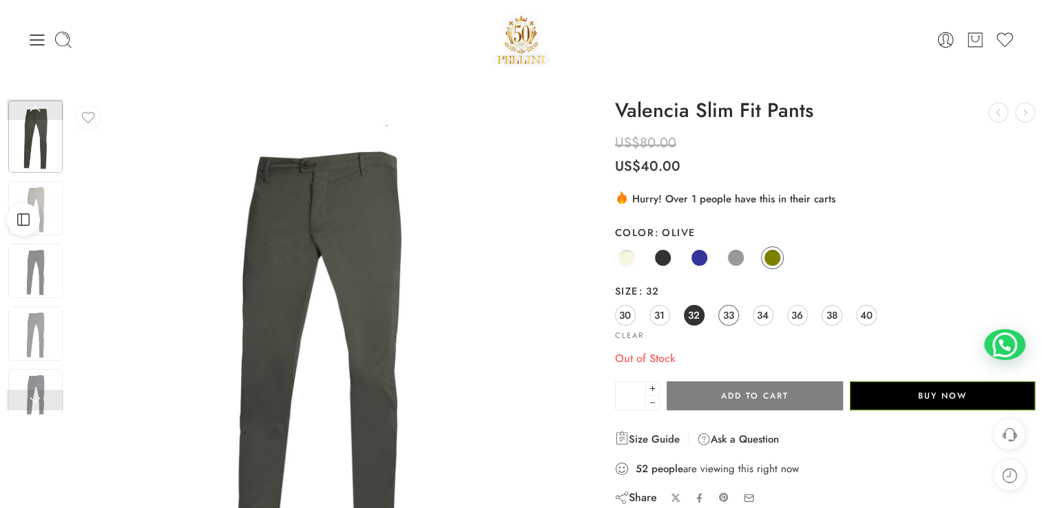
click at [730, 313] on span "33" at bounding box center [728, 315] width 11 height 19
click at [772, 313] on link "34" at bounding box center [763, 315] width 21 height 21
click at [796, 313] on span "36" at bounding box center [798, 315] width 12 height 19
click at [822, 313] on link "38" at bounding box center [832, 315] width 21 height 21
click at [869, 311] on span "40" at bounding box center [866, 315] width 12 height 19
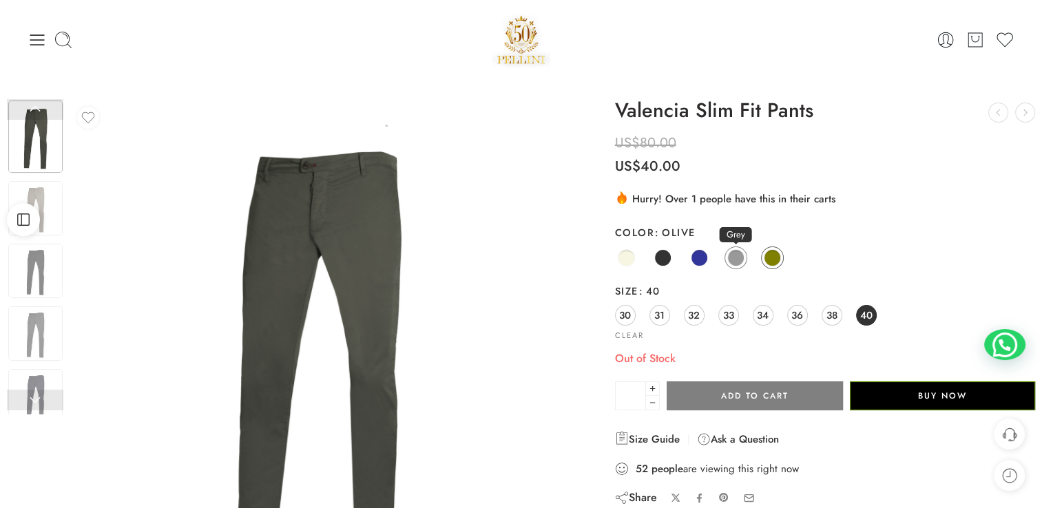
click at [738, 258] on span at bounding box center [735, 257] width 17 height 17
click at [727, 313] on span "33" at bounding box center [728, 315] width 11 height 19
click at [667, 258] on span at bounding box center [662, 257] width 17 height 17
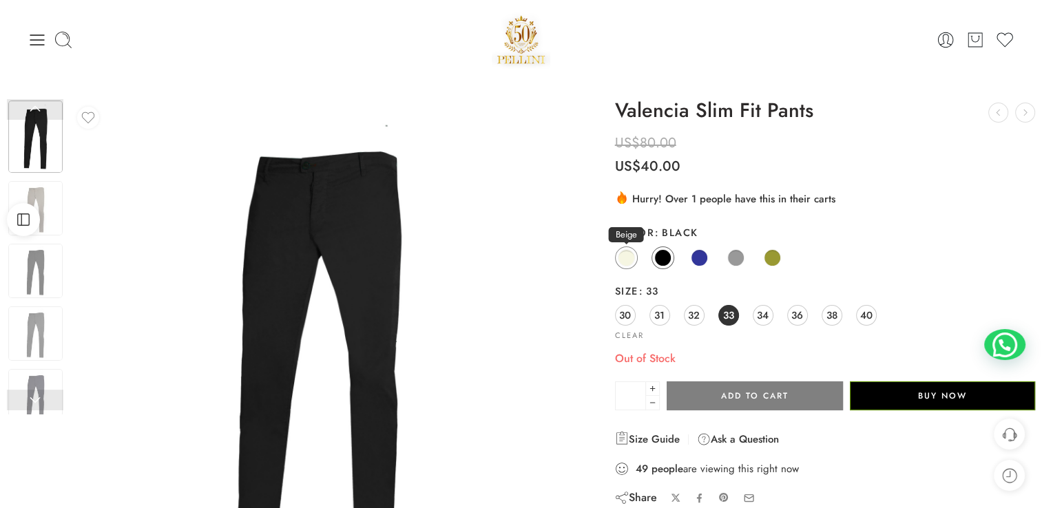
click at [629, 256] on span at bounding box center [626, 257] width 17 height 17
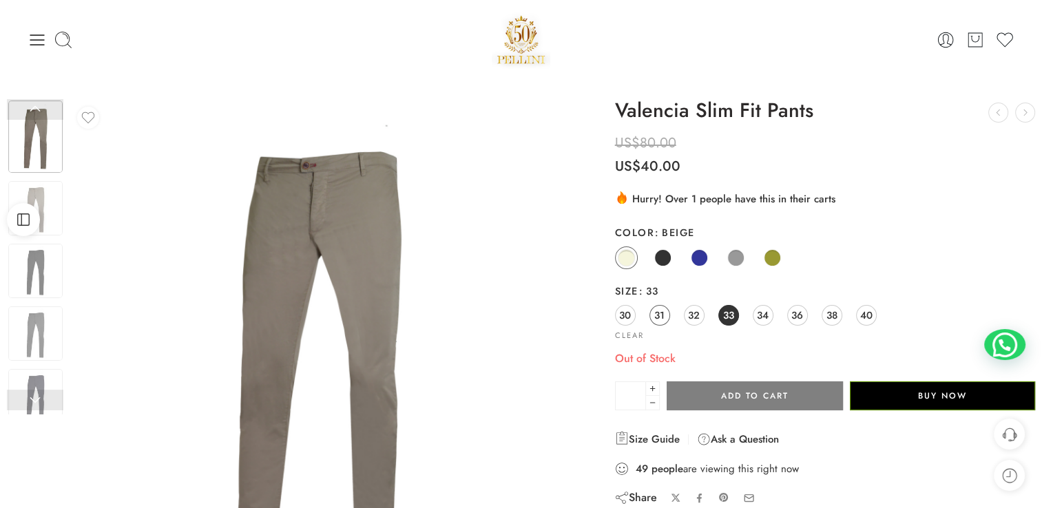
click at [661, 313] on span "31" at bounding box center [659, 315] width 10 height 19
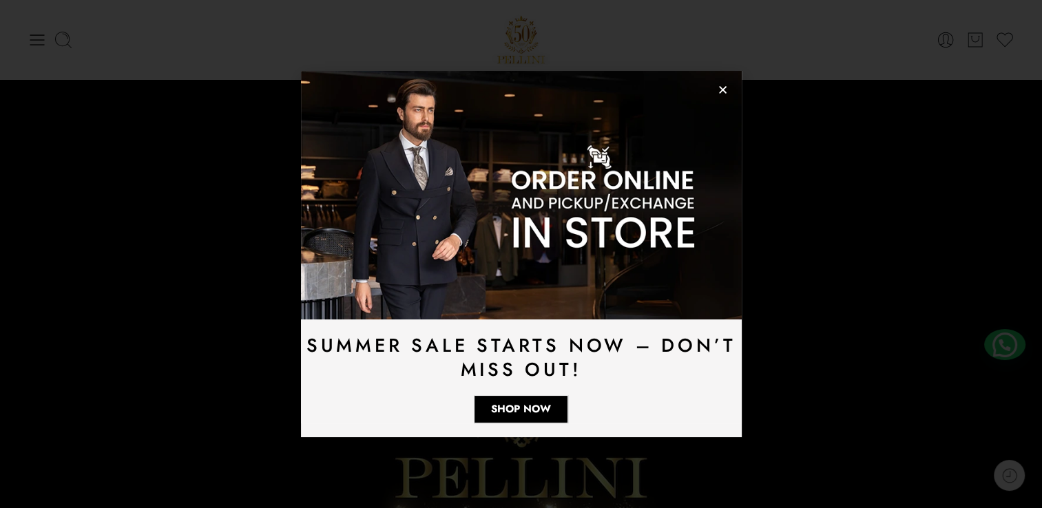
click at [718, 94] on icon "Close" at bounding box center [723, 90] width 10 height 10
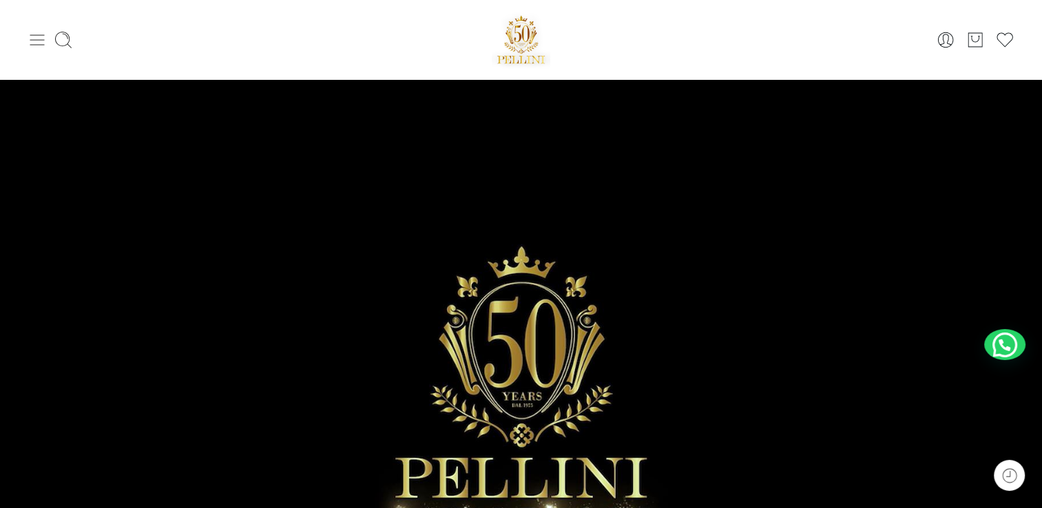
click at [44, 32] on icon at bounding box center [37, 39] width 19 height 19
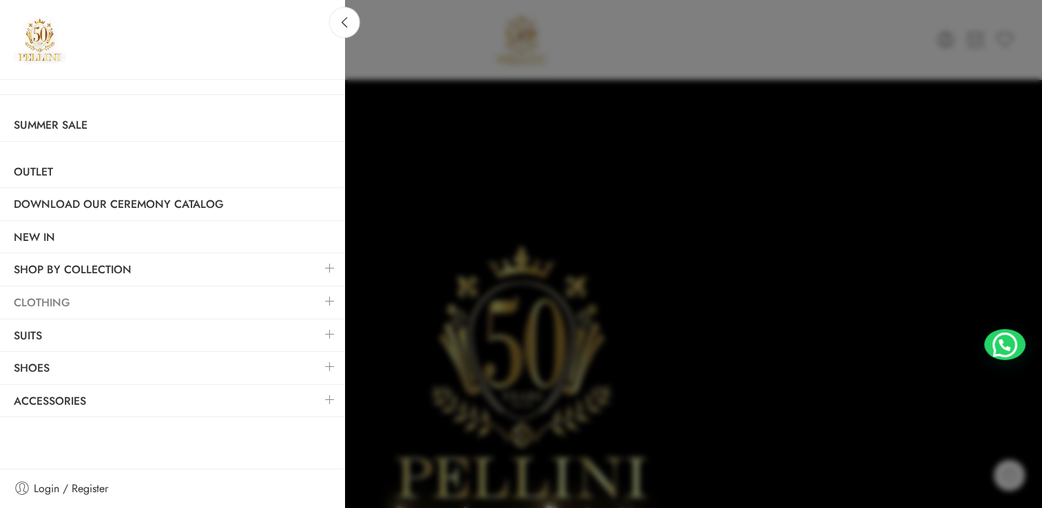
click at [289, 299] on link "Clothing" at bounding box center [172, 303] width 344 height 32
click at [329, 298] on link at bounding box center [330, 302] width 29 height 30
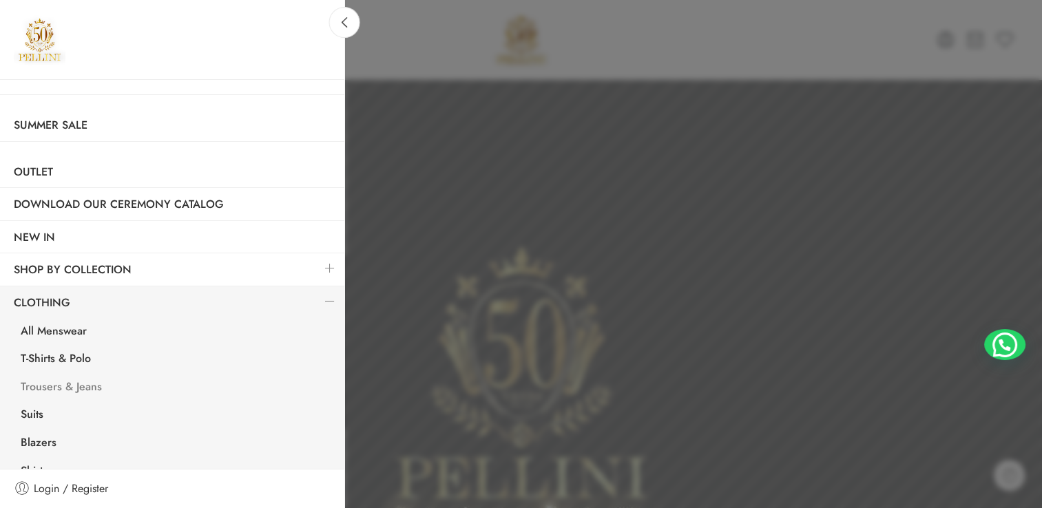
click at [66, 384] on link "Trousers & Jeans" at bounding box center [176, 389] width 338 height 28
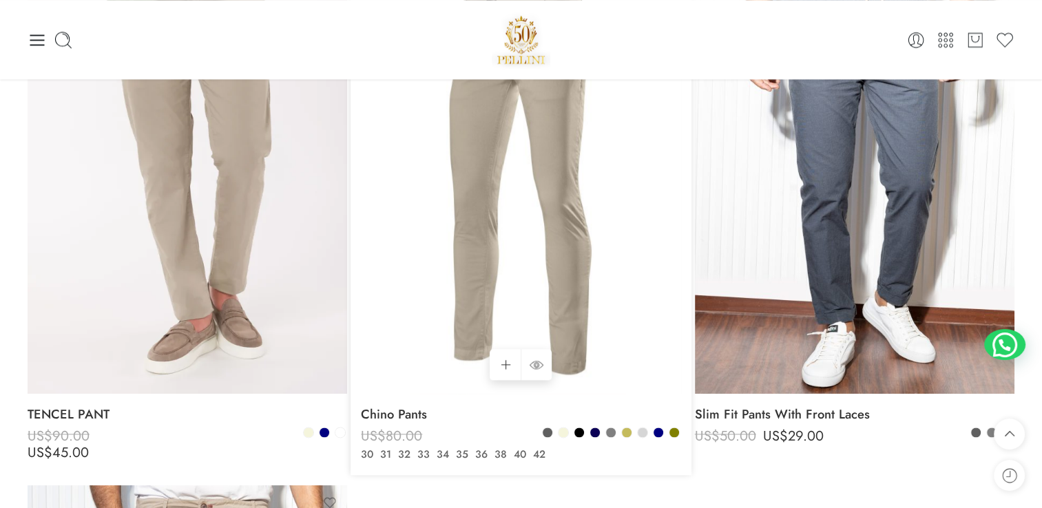
scroll to position [1722, 0]
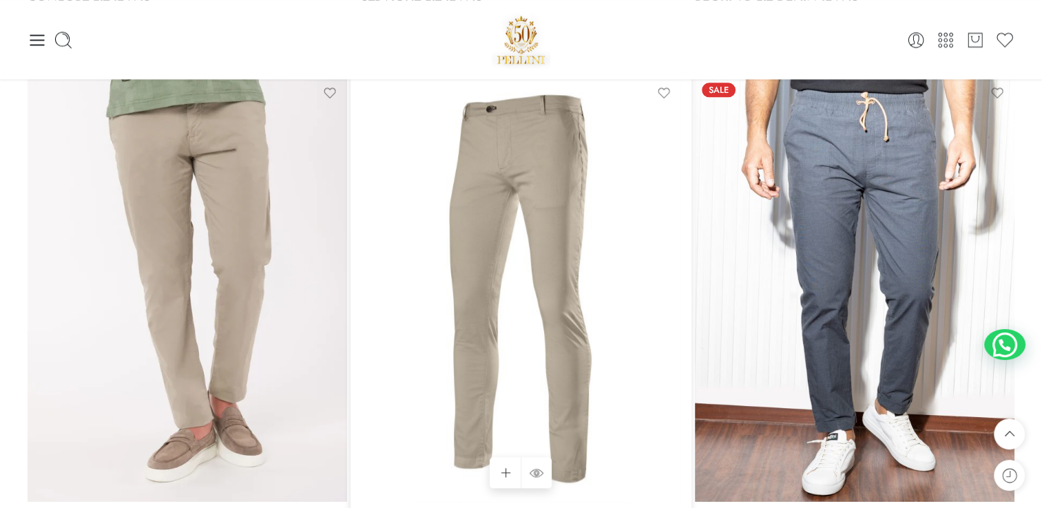
click at [616, 249] on img at bounding box center [521, 289] width 320 height 426
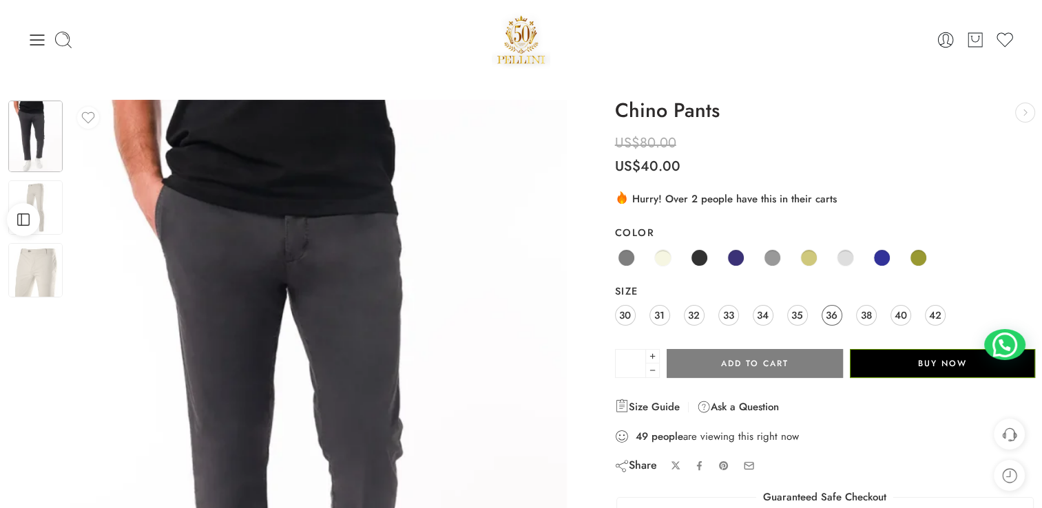
click at [826, 321] on span "36" at bounding box center [832, 315] width 12 height 19
click at [916, 254] on span at bounding box center [918, 257] width 17 height 17
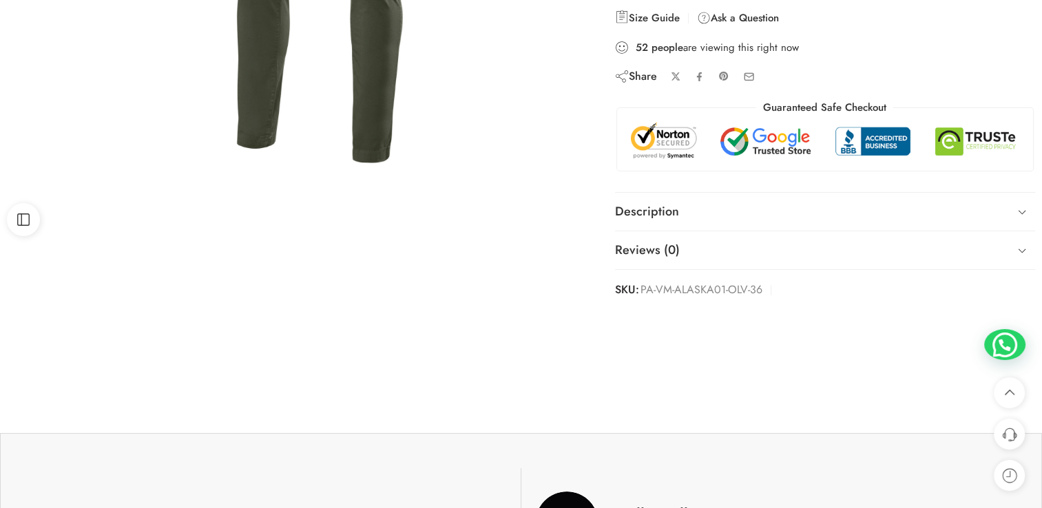
scroll to position [344, 0]
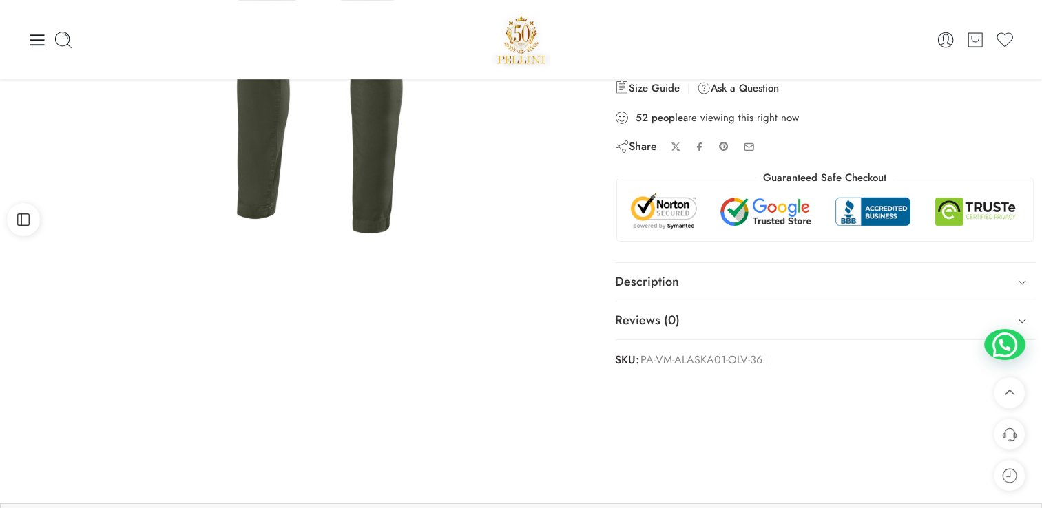
click at [38, 36] on icon at bounding box center [37, 39] width 19 height 19
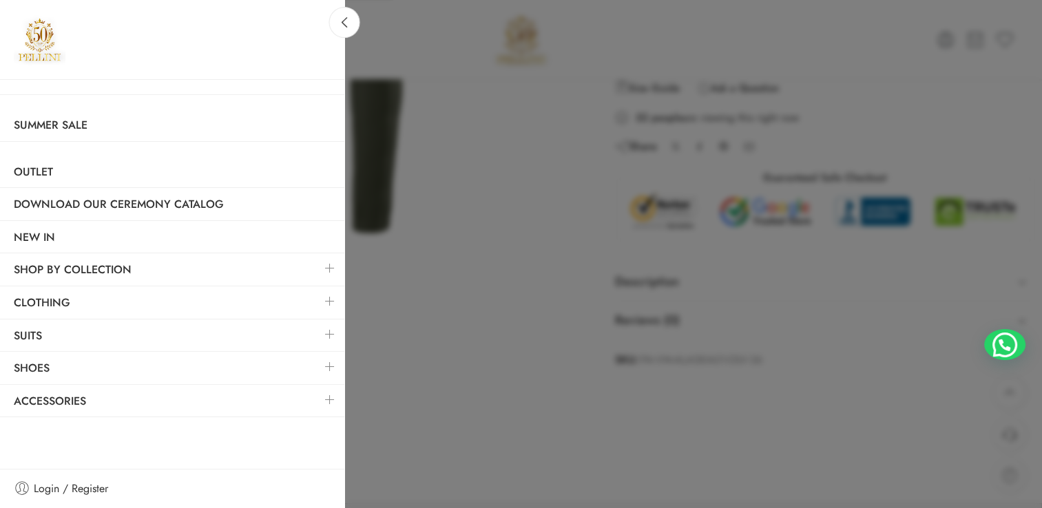
click at [888, 346] on div at bounding box center [521, 254] width 1042 height 508
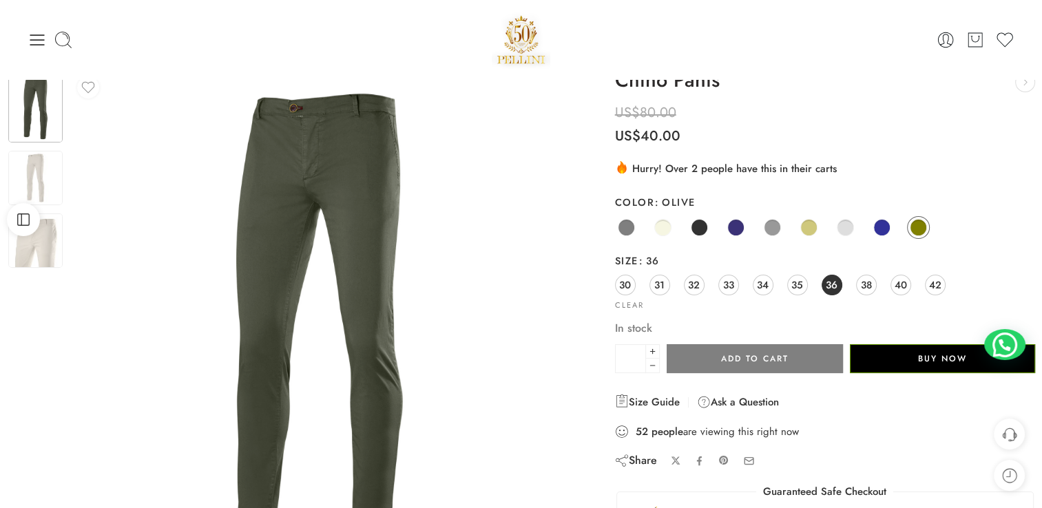
scroll to position [0, 0]
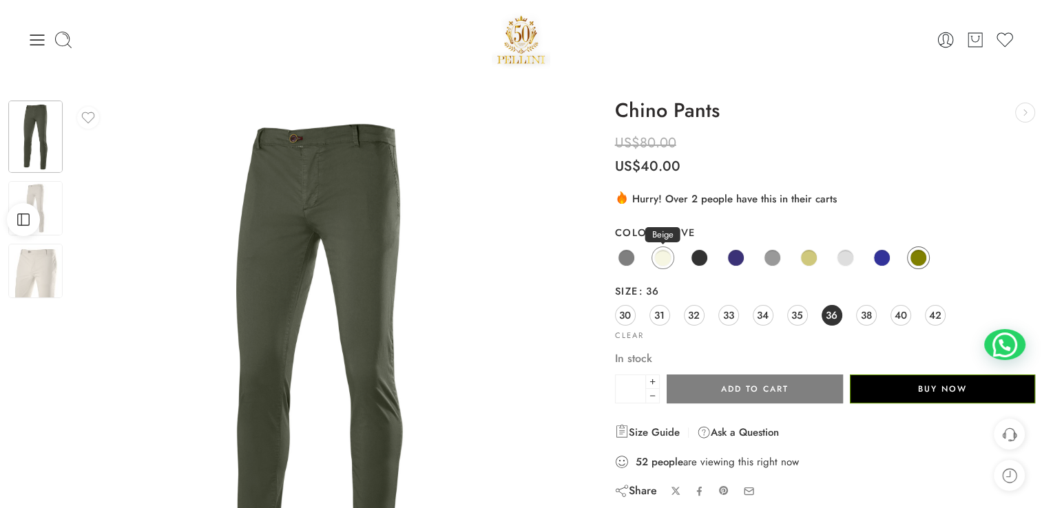
click at [661, 254] on span at bounding box center [662, 257] width 17 height 17
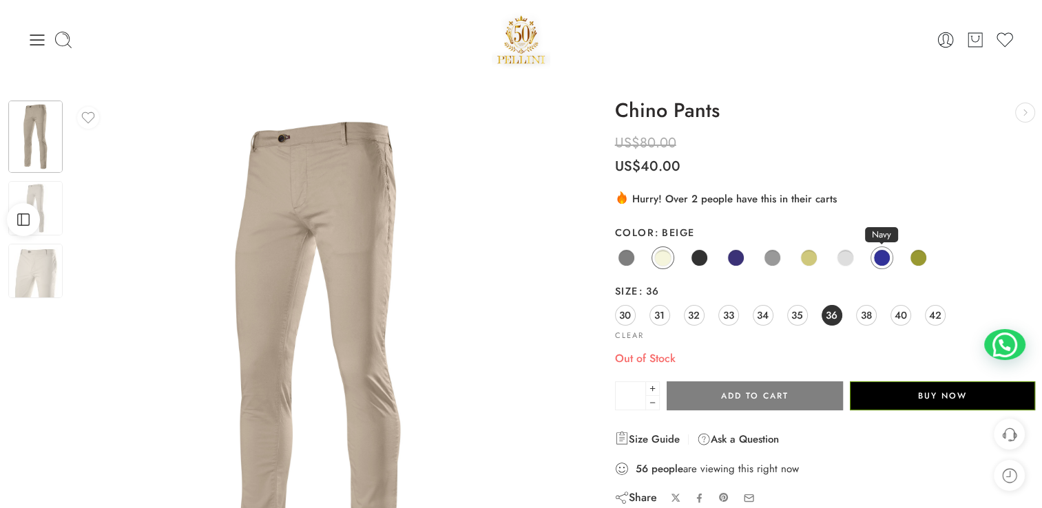
click at [882, 260] on span at bounding box center [881, 257] width 17 height 17
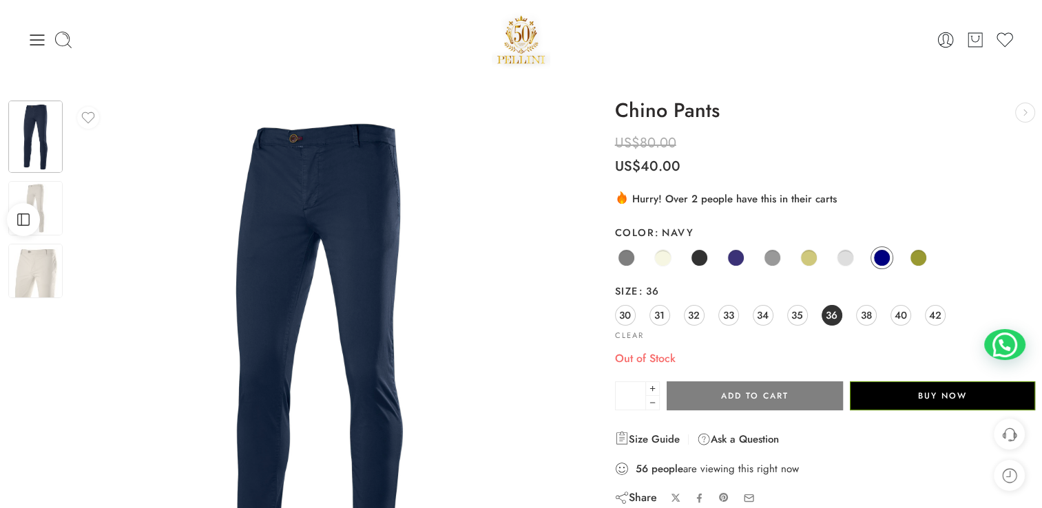
click at [736, 260] on span at bounding box center [735, 257] width 17 height 17
drag, startPoint x: 369, startPoint y: 257, endPoint x: 132, endPoint y: 15, distance: 338.6
click at [132, 15] on div "0 Cart 0 Wishlist" at bounding box center [521, 39] width 987 height 59
click at [30, 43] on icon at bounding box center [37, 39] width 19 height 19
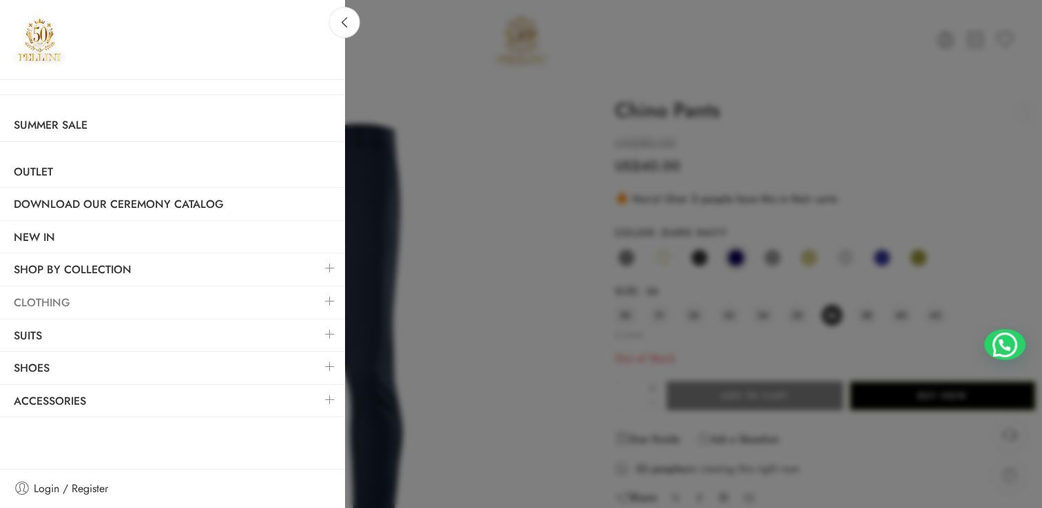
click at [190, 290] on link "Clothing" at bounding box center [172, 303] width 344 height 32
click at [329, 300] on link at bounding box center [330, 302] width 29 height 30
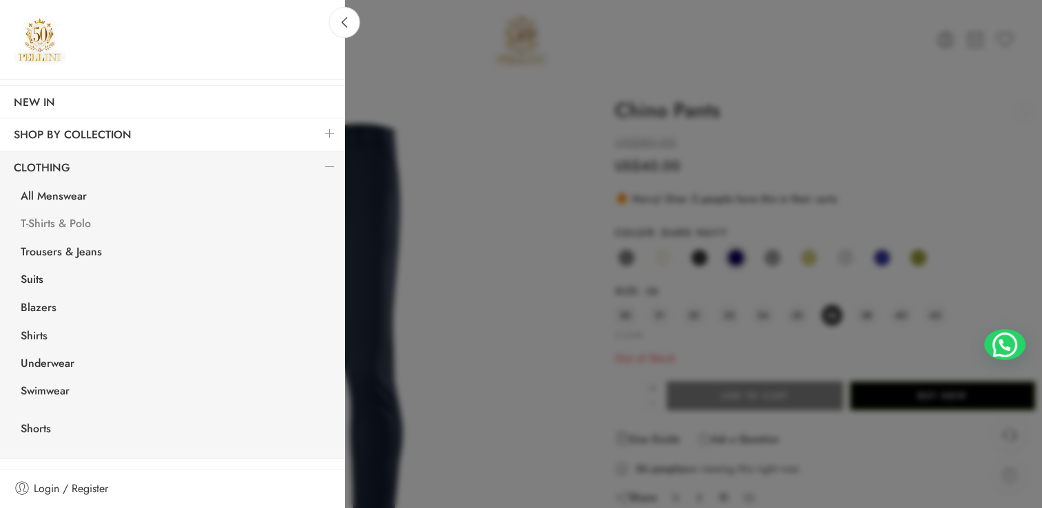
scroll to position [138, 0]
click at [32, 329] on link "Shirts" at bounding box center [176, 335] width 338 height 28
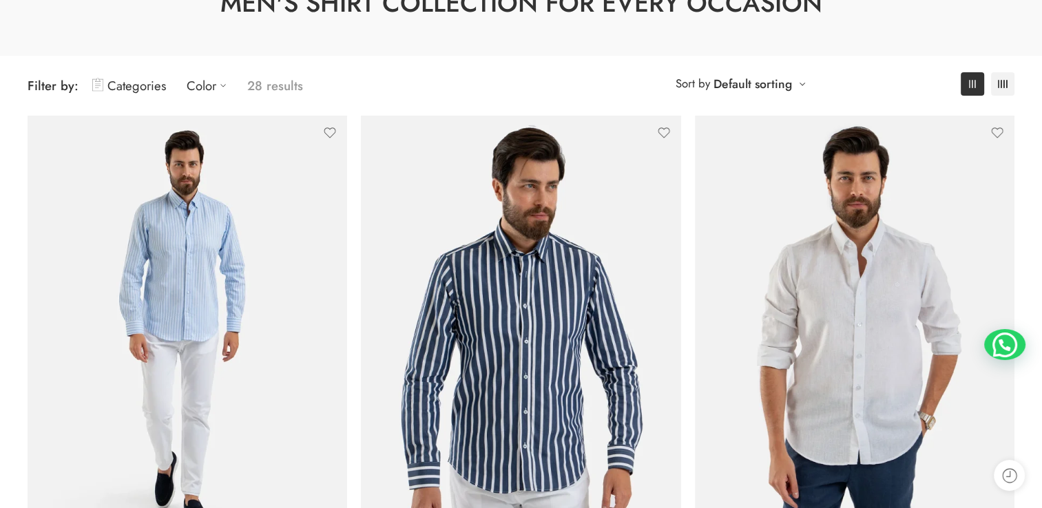
scroll to position [138, 0]
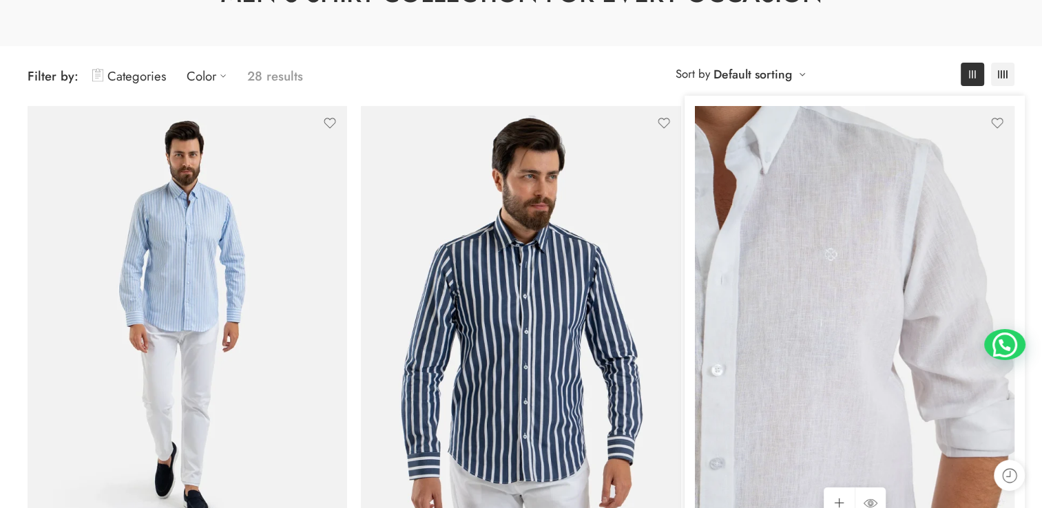
click at [883, 357] on img at bounding box center [855, 319] width 320 height 426
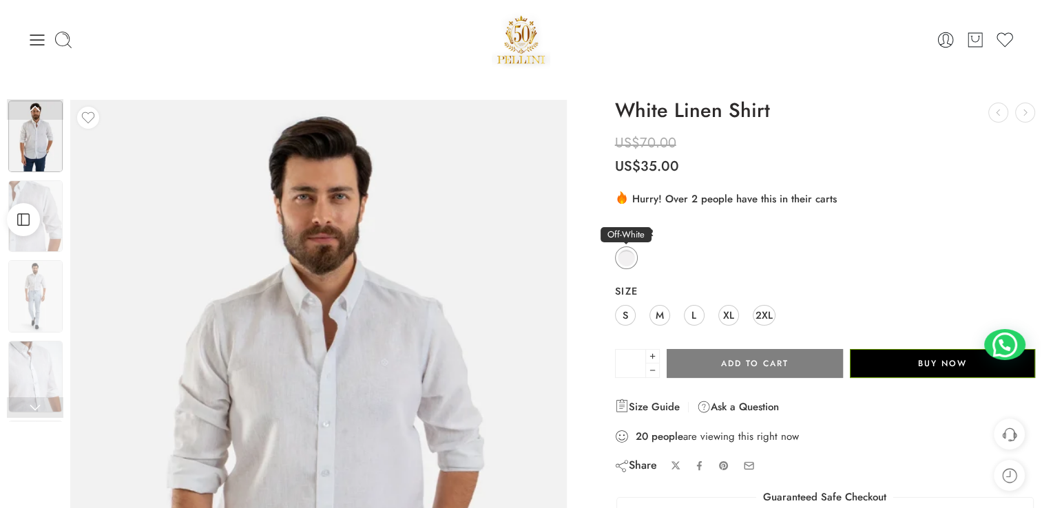
click at [632, 254] on span at bounding box center [626, 257] width 17 height 17
click at [661, 313] on span "M" at bounding box center [660, 315] width 8 height 19
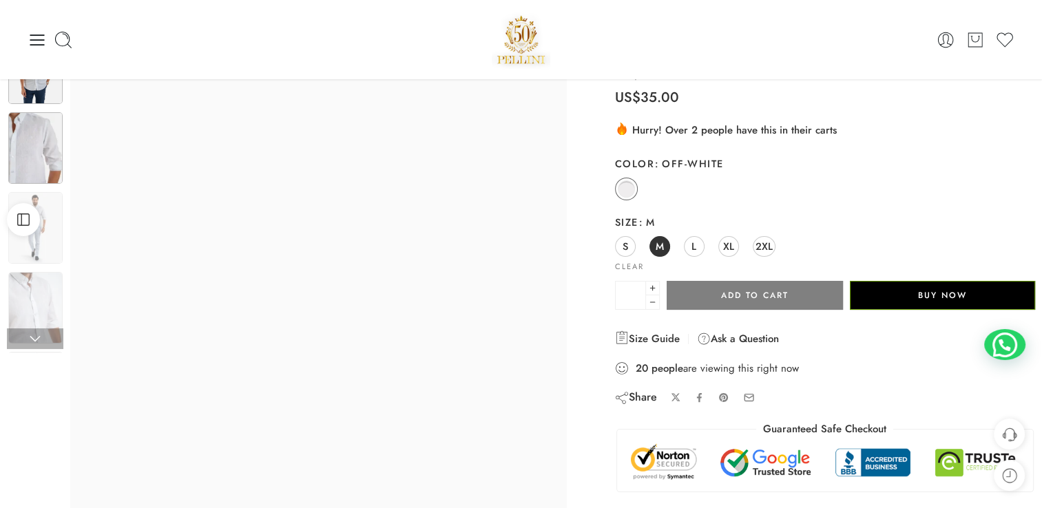
scroll to position [69, 0]
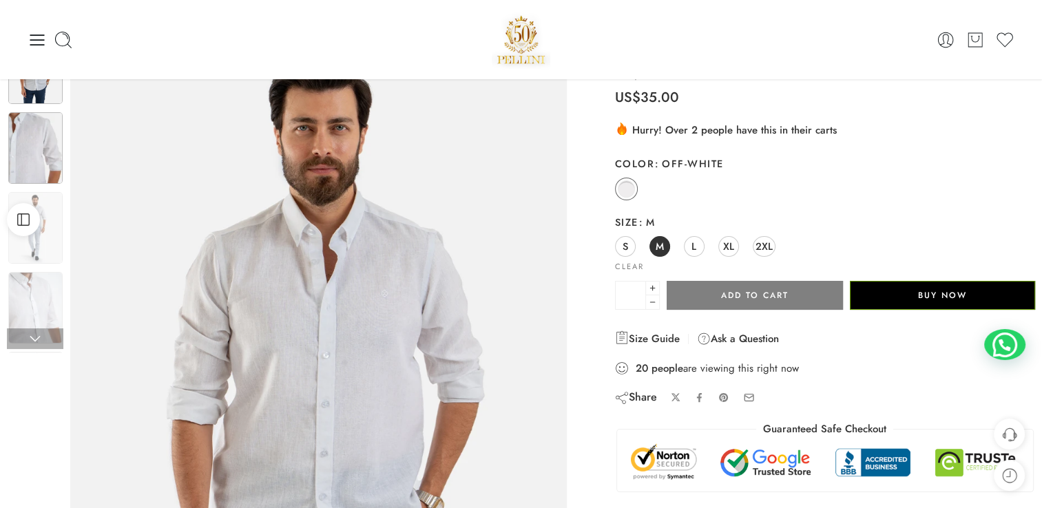
click at [39, 167] on img at bounding box center [35, 148] width 54 height 72
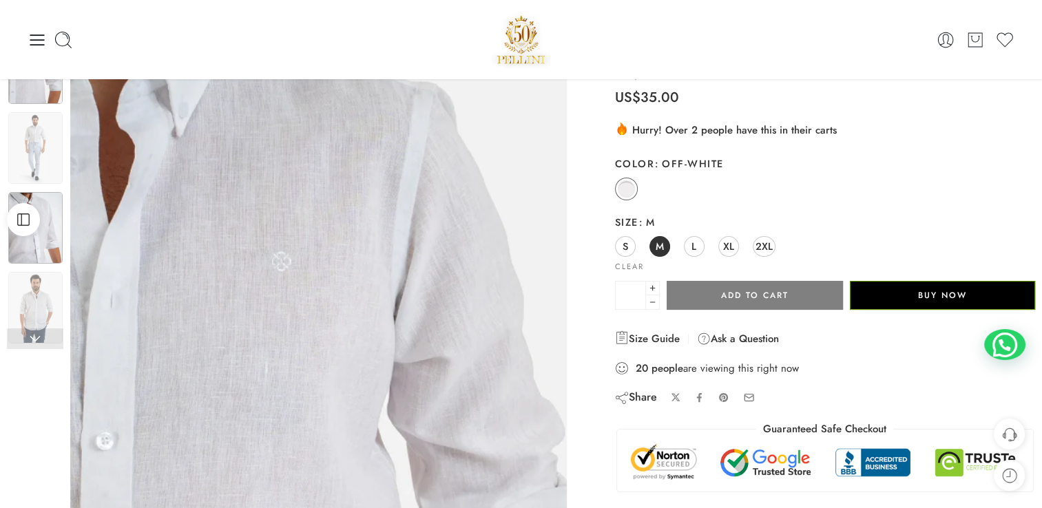
click at [53, 223] on img at bounding box center [35, 228] width 54 height 72
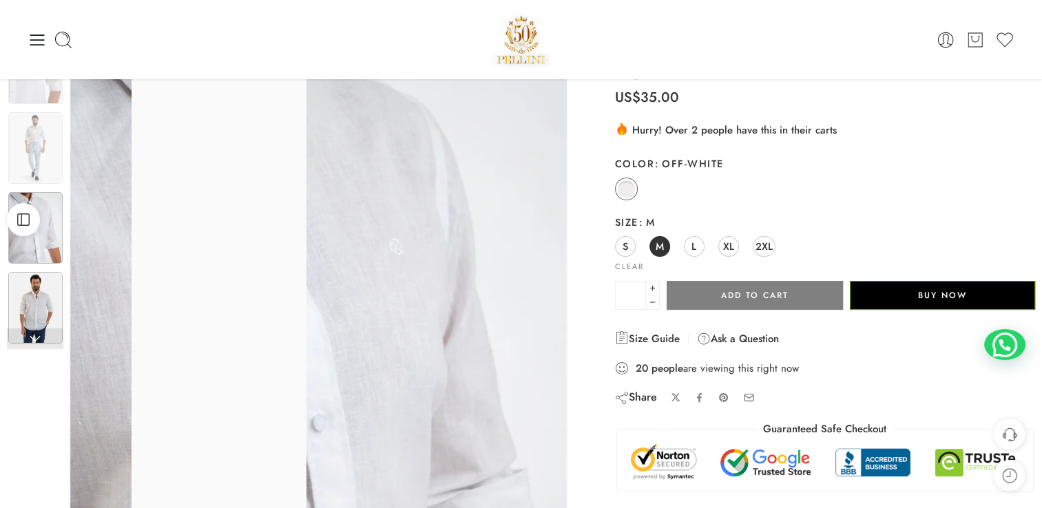
click at [39, 304] on img at bounding box center [35, 308] width 54 height 72
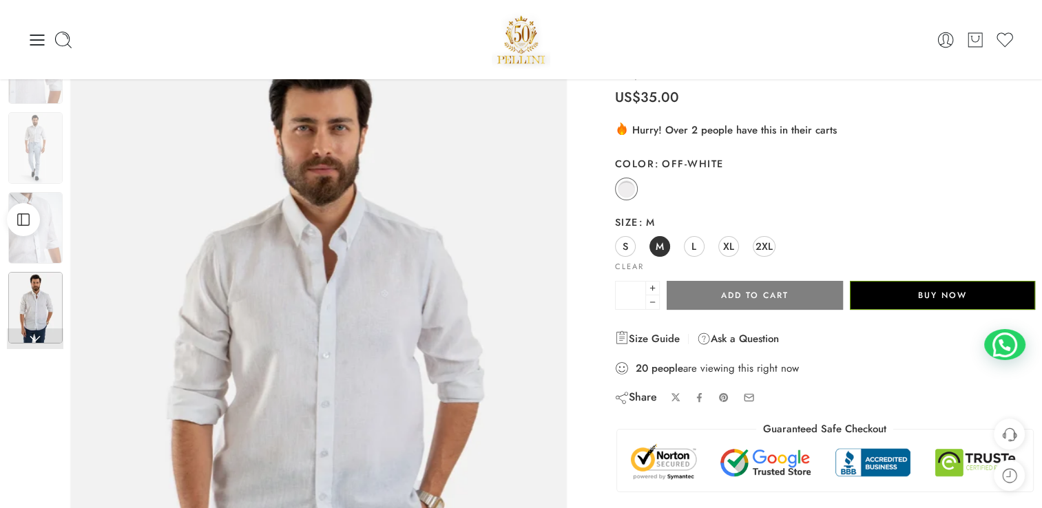
click at [30, 343] on link at bounding box center [35, 339] width 56 height 21
click at [36, 338] on link at bounding box center [35, 339] width 56 height 21
click at [34, 334] on link at bounding box center [35, 339] width 56 height 21
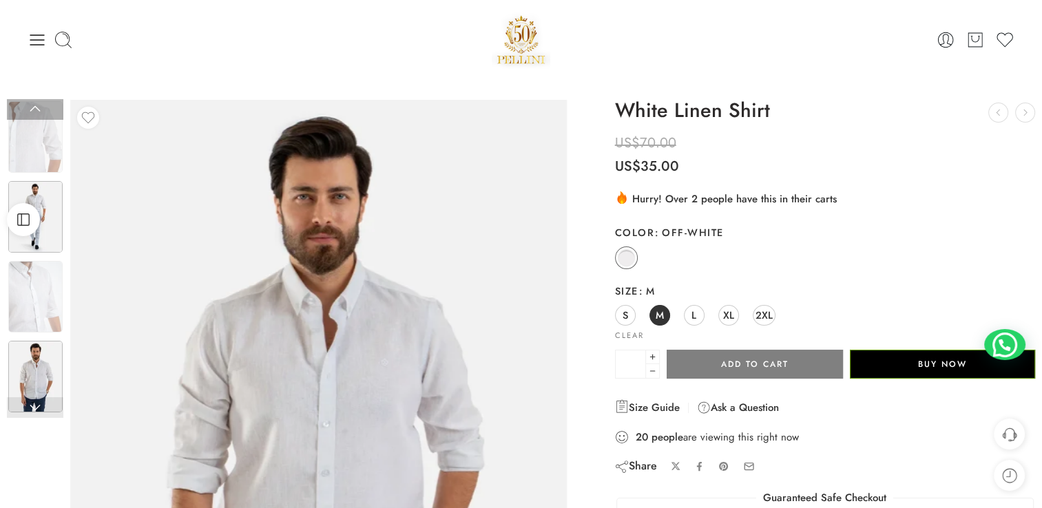
scroll to position [0, 0]
click at [48, 143] on img at bounding box center [35, 137] width 54 height 72
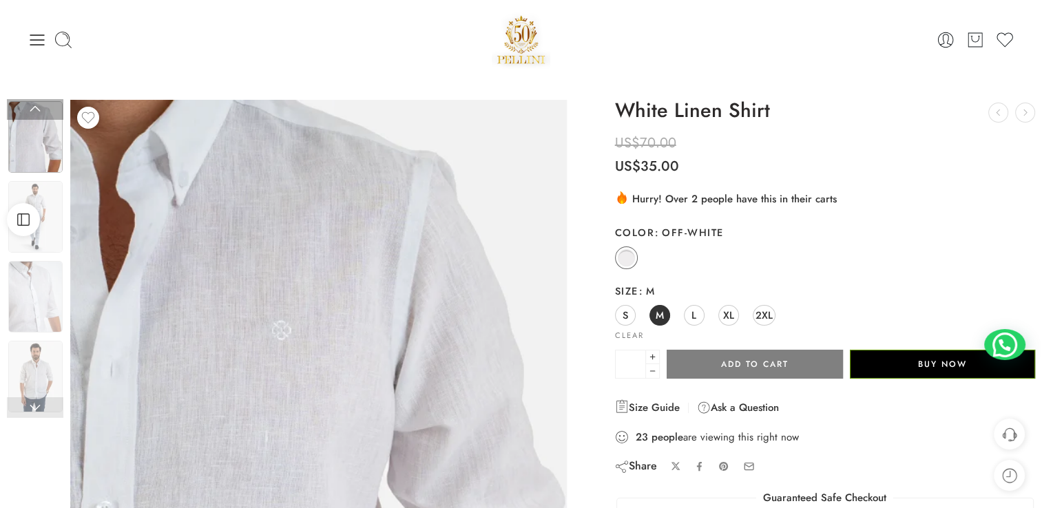
click at [33, 145] on img at bounding box center [35, 137] width 54 height 72
click at [50, 223] on img at bounding box center [35, 217] width 54 height 72
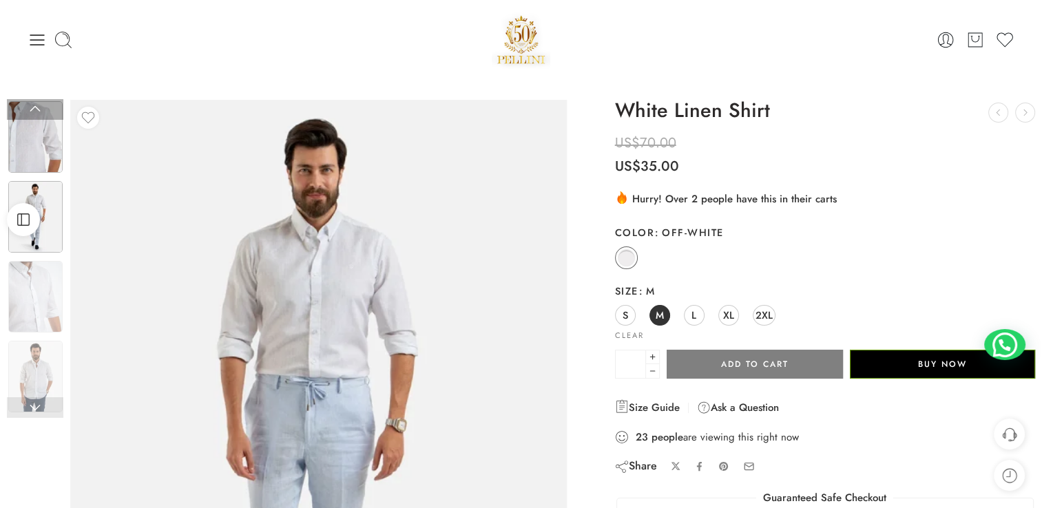
click at [39, 139] on img at bounding box center [35, 137] width 54 height 72
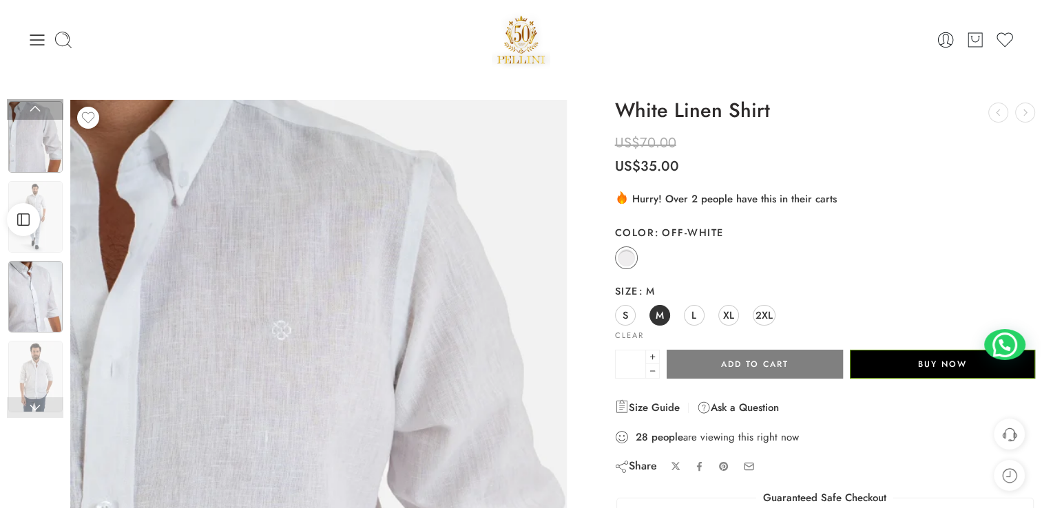
click at [32, 299] on img at bounding box center [35, 297] width 54 height 72
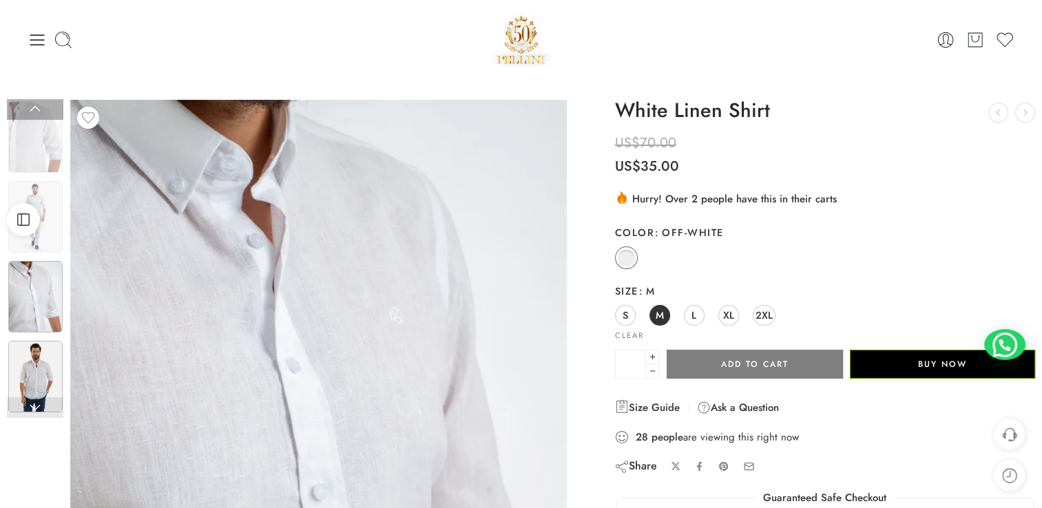
click at [39, 365] on img at bounding box center [35, 377] width 54 height 72
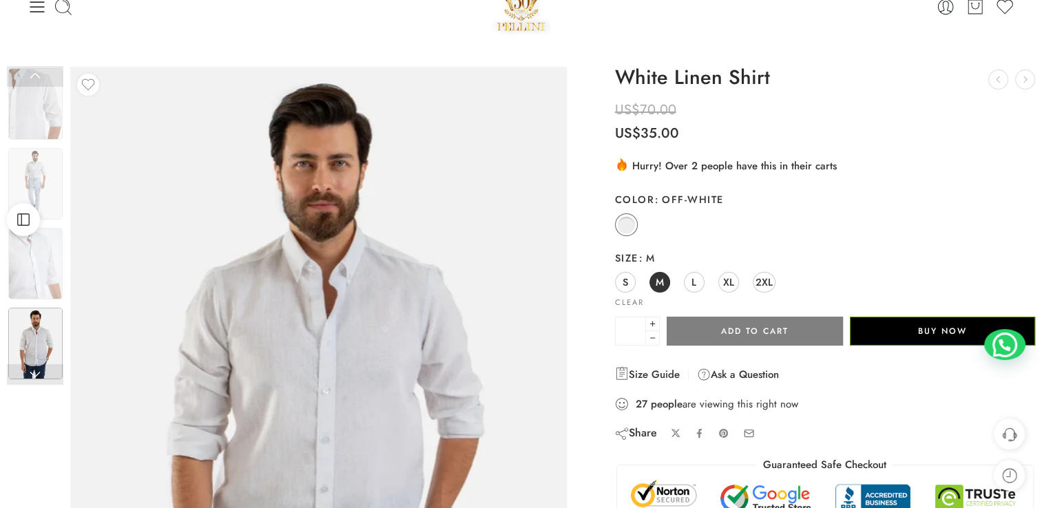
scroll to position [69, 0]
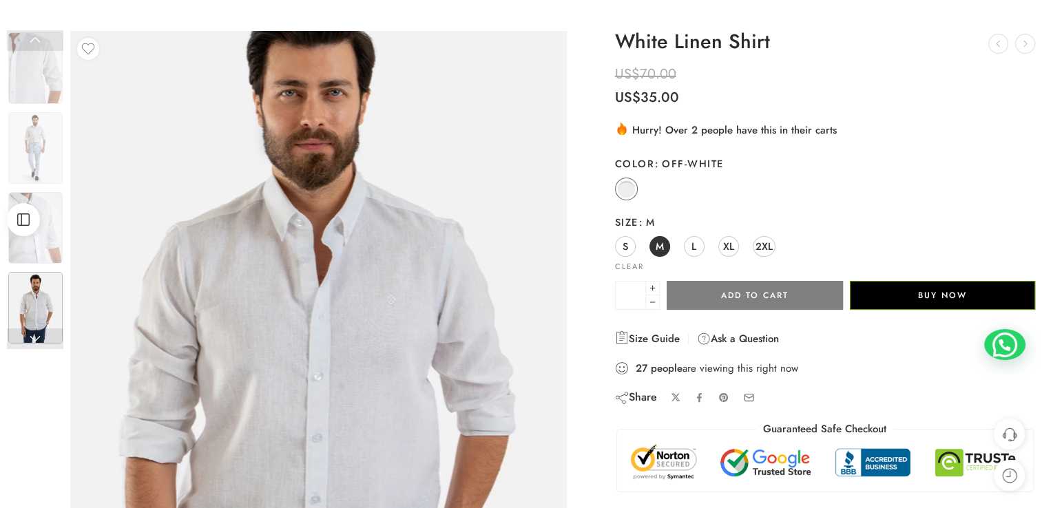
drag, startPoint x: 468, startPoint y: 249, endPoint x: 358, endPoint y: 268, distance: 112.6
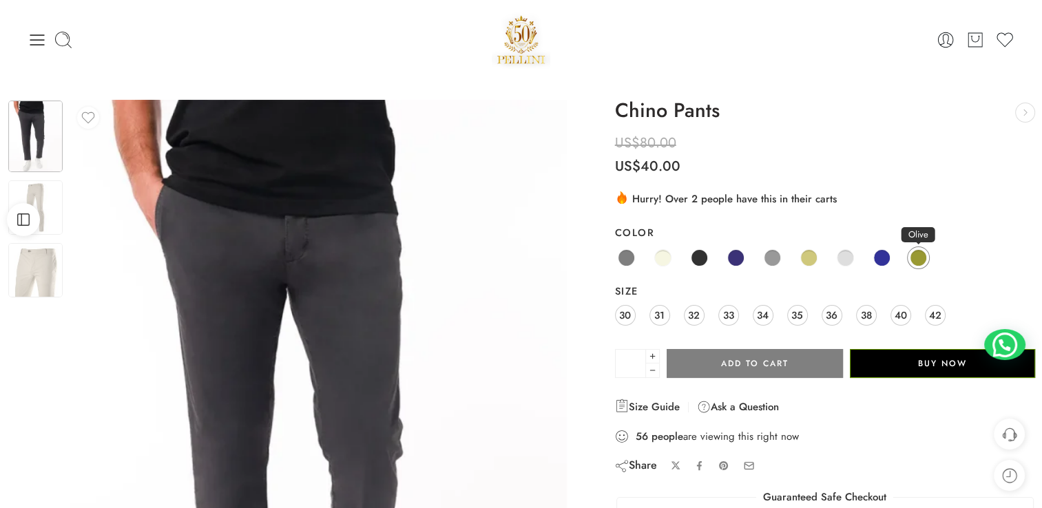
click at [913, 254] on span at bounding box center [918, 257] width 17 height 17
click at [765, 313] on span "34" at bounding box center [763, 315] width 12 height 19
